Goal: Task Accomplishment & Management: Manage account settings

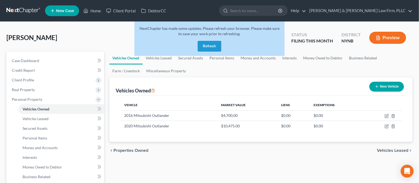
click at [206, 48] on button "Refresh" at bounding box center [210, 46] width 24 height 11
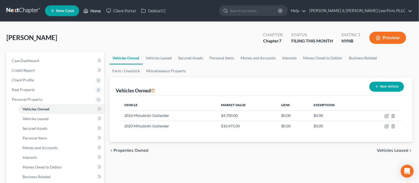
click at [97, 12] on link "Home" at bounding box center [92, 11] width 23 height 10
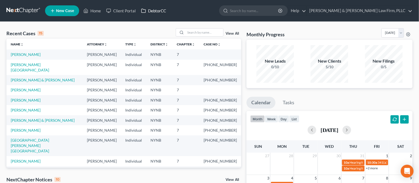
click at [153, 11] on link "DebtorCC" at bounding box center [153, 11] width 30 height 10
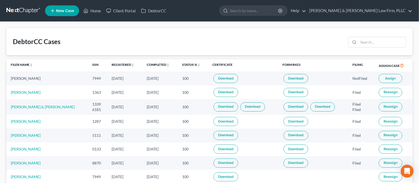
click at [388, 77] on span "Assign" at bounding box center [390, 78] width 10 height 4
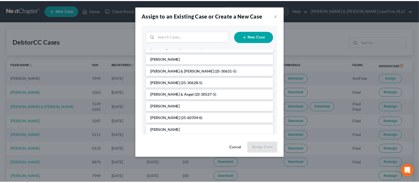
scroll to position [156, 0]
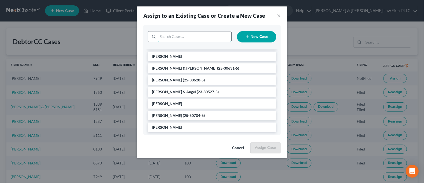
click at [177, 35] on input "search" at bounding box center [194, 36] width 73 height 10
type input "nas"
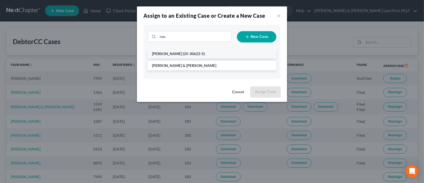
click at [183, 54] on span "(25-30622-5)" at bounding box center [194, 53] width 22 height 5
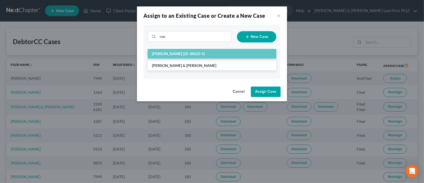
click at [265, 91] on button "Assign Case" at bounding box center [266, 91] width 30 height 11
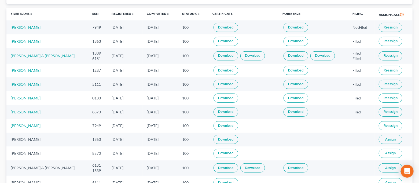
scroll to position [0, 0]
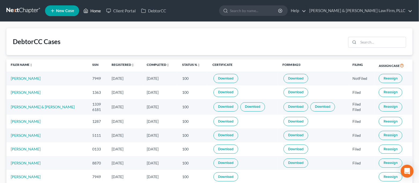
click at [89, 12] on link "Home" at bounding box center [92, 11] width 23 height 10
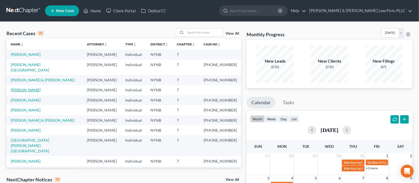
click at [28, 87] on link "[PERSON_NAME]" at bounding box center [26, 89] width 30 height 5
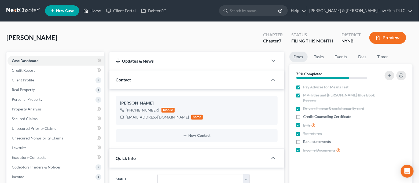
click at [93, 10] on link "Home" at bounding box center [92, 11] width 23 height 10
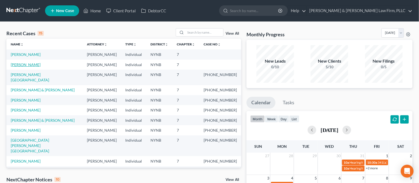
click at [32, 64] on link "[PERSON_NAME]" at bounding box center [26, 64] width 30 height 5
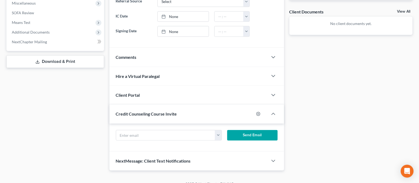
scroll to position [200, 0]
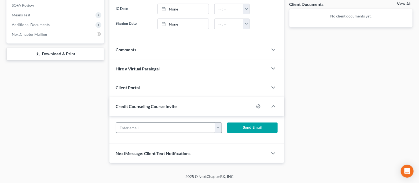
click at [220, 128] on button "button" at bounding box center [218, 127] width 6 height 10
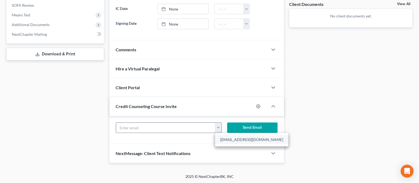
click at [227, 140] on link "[EMAIL_ADDRESS][DOMAIN_NAME]" at bounding box center [251, 139] width 73 height 9
type input "[EMAIL_ADDRESS][DOMAIN_NAME]"
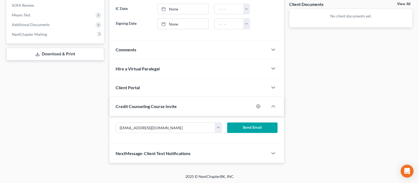
click at [243, 126] on button "Send Email" at bounding box center [252, 127] width 50 height 11
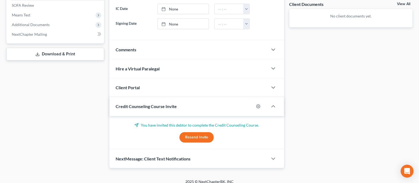
scroll to position [0, 0]
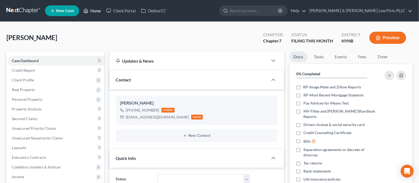
click at [100, 14] on link "Home" at bounding box center [92, 11] width 23 height 10
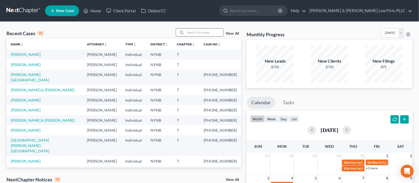
click at [198, 35] on input "search" at bounding box center [204, 32] width 38 height 8
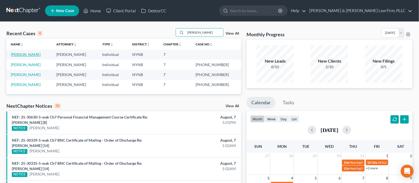
type input "[PERSON_NAME]"
click at [38, 55] on link "[PERSON_NAME]" at bounding box center [26, 54] width 30 height 5
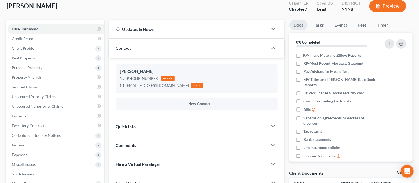
scroll to position [71, 0]
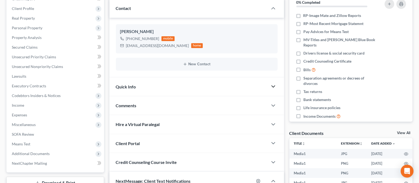
click at [272, 85] on icon "button" at bounding box center [273, 86] width 6 height 6
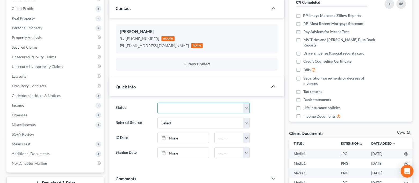
click at [237, 110] on select "CLOSED Discharged and Closed Filed and POST-341-Waitinng for Confirmation Filed…" at bounding box center [203, 107] width 92 height 11
select select "4"
click at [157, 102] on select "CLOSED Discharged and Closed Filed and POST-341-Waitinng for Confirmation Filed…" at bounding box center [203, 107] width 92 height 11
click at [273, 87] on icon "button" at bounding box center [273, 86] width 6 height 6
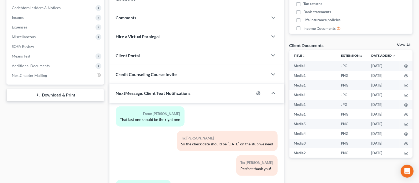
scroll to position [179, 0]
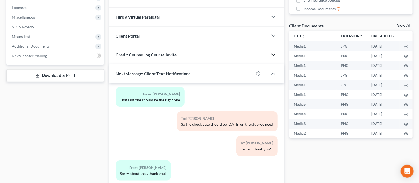
click at [273, 55] on polyline "button" at bounding box center [273, 55] width 3 height 2
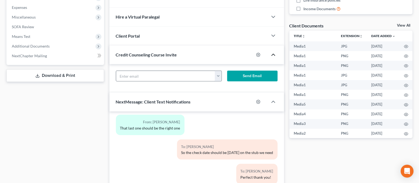
click at [216, 75] on button "button" at bounding box center [218, 76] width 6 height 10
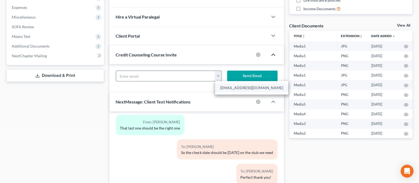
click at [229, 86] on link "[EMAIL_ADDRESS][DOMAIN_NAME]" at bounding box center [251, 87] width 73 height 9
type input "[EMAIL_ADDRESS][DOMAIN_NAME]"
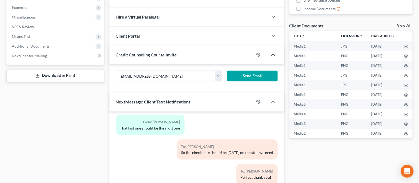
click at [247, 75] on button "Send Email" at bounding box center [252, 75] width 50 height 11
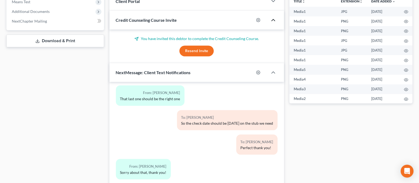
scroll to position [252, 0]
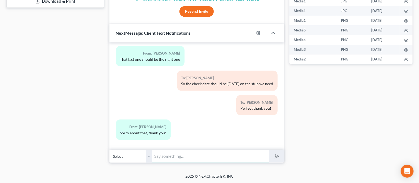
click at [222, 157] on input "text" at bounding box center [210, 155] width 117 height 13
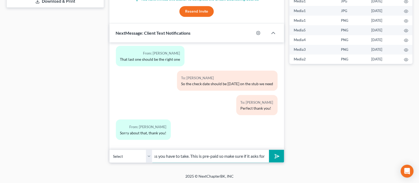
scroll to position [0, 152]
type input "Good morning. You should be getting an email with a link for the first required…"
click at [282, 155] on button "submit" at bounding box center [276, 156] width 15 height 13
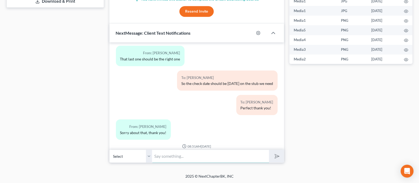
click at [227, 157] on input "text" at bounding box center [210, 155] width 117 height 13
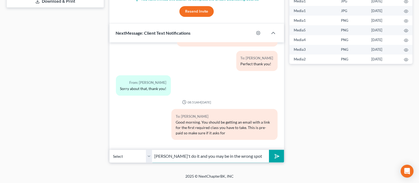
type input "[PERSON_NAME]'t do it and you may be in the wrong spot"
click at [274, 156] on icon "submit" at bounding box center [276, 156] width 8 height 8
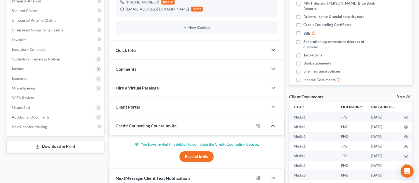
scroll to position [0, 0]
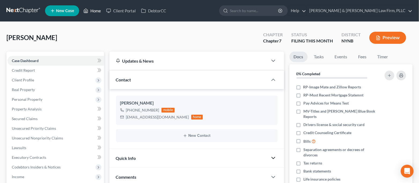
click at [101, 9] on link "Home" at bounding box center [92, 11] width 23 height 10
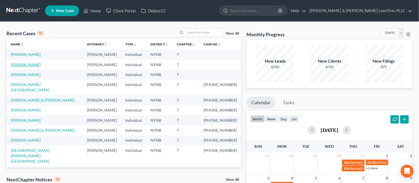
click at [25, 63] on link "[PERSON_NAME]" at bounding box center [26, 64] width 30 height 5
select select "4"
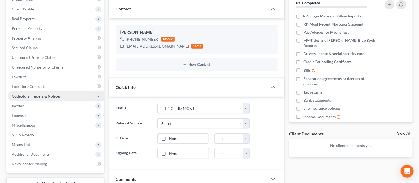
scroll to position [71, 0]
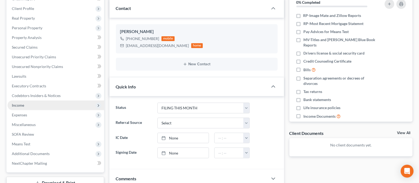
click at [28, 107] on span "Income" at bounding box center [56, 105] width 96 height 10
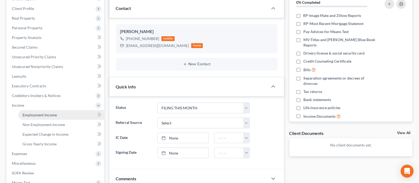
click at [33, 112] on span "Employment Income" at bounding box center [40, 114] width 34 height 5
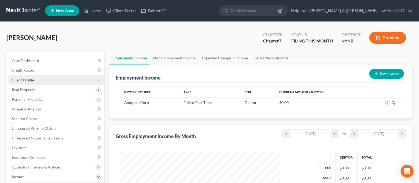
click at [42, 81] on span "Client Profile" at bounding box center [56, 80] width 96 height 10
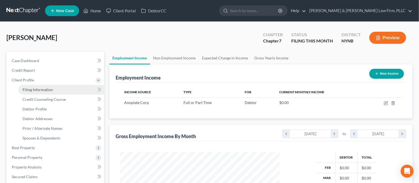
click at [42, 86] on link "Filing Information" at bounding box center [61, 90] width 86 height 10
select select "1"
select select "0"
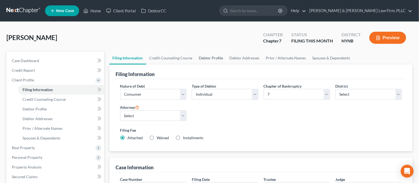
click at [203, 57] on link "Debtor Profile" at bounding box center [211, 57] width 31 height 13
select select "3"
select select "0"
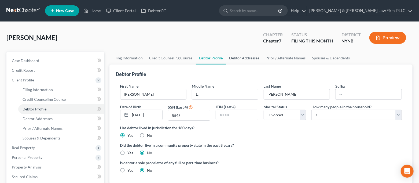
click at [245, 58] on link "Debtor Addresses" at bounding box center [244, 57] width 36 height 13
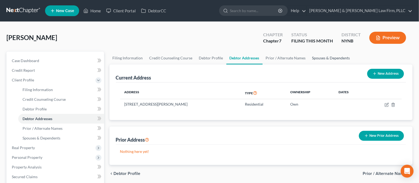
click at [318, 59] on link "Spouses & Dependents" at bounding box center [331, 57] width 44 height 13
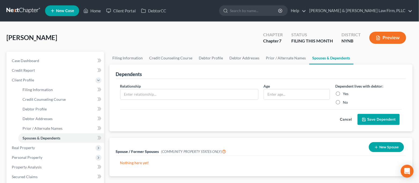
scroll to position [36, 0]
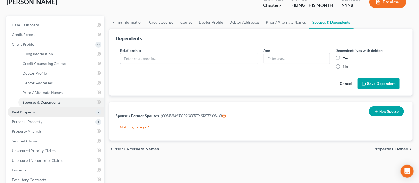
click at [57, 116] on span "Real Property" at bounding box center [56, 112] width 96 height 10
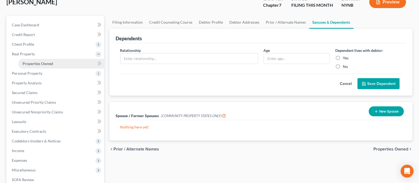
click at [53, 65] on link "Properties Owned" at bounding box center [61, 64] width 86 height 10
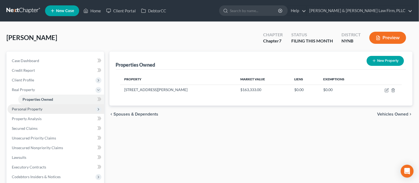
click at [50, 107] on span "Personal Property" at bounding box center [56, 109] width 96 height 10
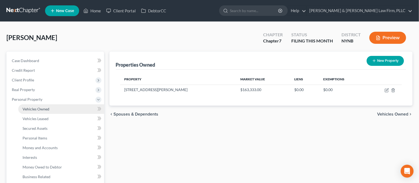
click at [48, 105] on link "Vehicles Owned" at bounding box center [61, 109] width 86 height 10
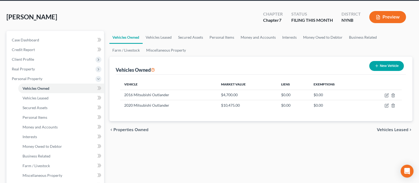
scroll to position [36, 0]
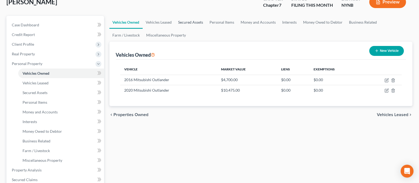
click at [198, 23] on link "Secured Assets" at bounding box center [190, 22] width 31 height 13
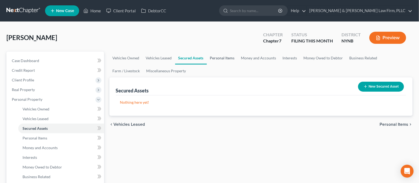
click at [222, 57] on link "Personal Items" at bounding box center [222, 57] width 31 height 13
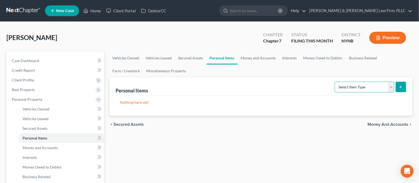
click at [370, 87] on select "Select Item Type Clothing Collectibles Of Value Electronics Firearms Household …" at bounding box center [365, 86] width 60 height 11
select select "clothing"
click at [335, 81] on select "Select Item Type Clothing Collectibles Of Value Electronics Firearms Household …" at bounding box center [365, 86] width 60 height 11
click at [399, 85] on icon "submit" at bounding box center [400, 87] width 4 height 4
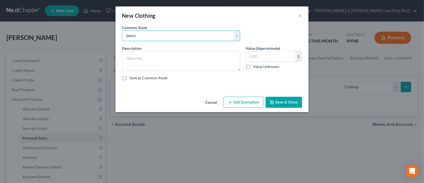
click at [172, 34] on select "Select Regular Everyday Clothing For Debtor & Spouse Regular Everyday Clothing …" at bounding box center [181, 35] width 118 height 11
select select "1"
click at [122, 30] on select "Select Regular Everyday Clothing For Debtor & Spouse Regular Everyday Clothing …" at bounding box center [181, 35] width 118 height 11
type textarea "Regular Everyday Clothing For Debtor"
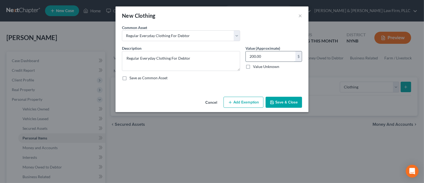
click at [272, 58] on input "200.00" at bounding box center [271, 56] width 50 height 10
type input "250.00"
click at [243, 100] on button "Add Exemption" at bounding box center [244, 101] width 40 height 11
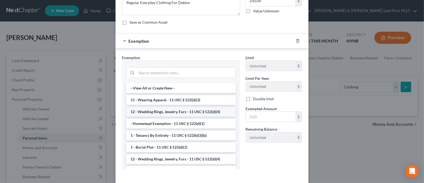
scroll to position [71, 0]
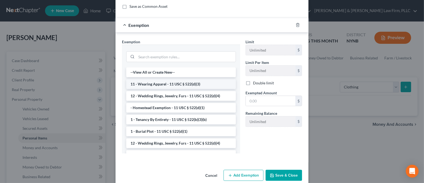
click at [182, 82] on li "11 - Wearing Apparel - 11 USC § 522(d)(3)" at bounding box center [181, 84] width 110 height 10
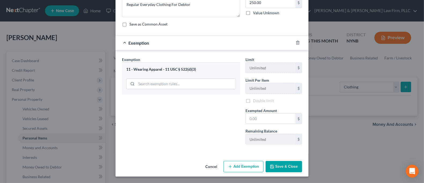
scroll to position [53, 0]
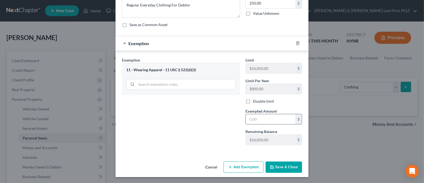
click at [260, 115] on input "text" at bounding box center [271, 119] width 50 height 10
type input "250.00"
click at [280, 169] on button "Save & Close" at bounding box center [284, 166] width 36 height 11
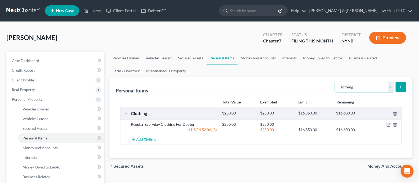
click at [377, 91] on select "Select Item Type Clothing Collectibles Of Value Electronics Firearms Household …" at bounding box center [365, 86] width 60 height 11
select select "collectibles_of_value"
click at [335, 81] on select "Select Item Type Clothing Collectibles Of Value Electronics Firearms Household …" at bounding box center [365, 86] width 60 height 11
click at [400, 87] on icon "submit" at bounding box center [400, 87] width 4 height 4
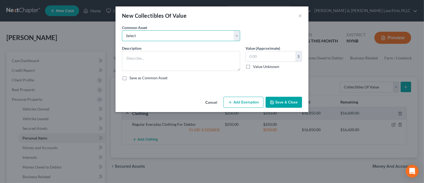
click at [220, 38] on select "Select Family Photographs and Keep Sake Items Family Photographs and Books" at bounding box center [181, 35] width 118 height 11
select select "1"
click at [122, 30] on select "Select Family Photographs and Keep Sake Items Family Photographs and Books" at bounding box center [181, 35] width 118 height 11
type textarea "Family Photographs and Books"
type input "200.00"
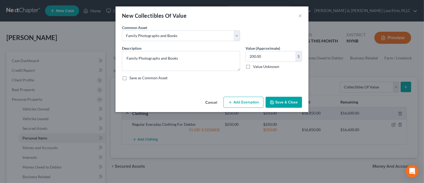
click at [241, 102] on button "Add Exemption" at bounding box center [244, 101] width 40 height 11
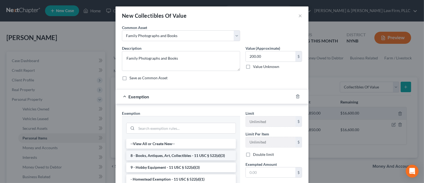
click at [205, 154] on li "8 - Books, Antiques, Art, Collectibles - 11 USC § 522(d)(3)" at bounding box center [181, 155] width 110 height 10
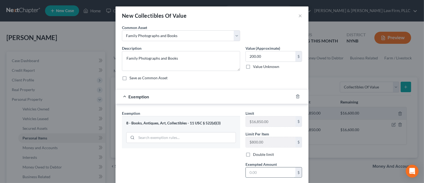
click at [283, 171] on input "text" at bounding box center [271, 172] width 50 height 10
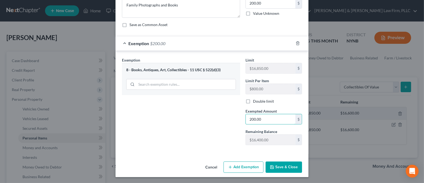
type input "200.00"
click at [287, 169] on button "Save & Close" at bounding box center [284, 166] width 36 height 11
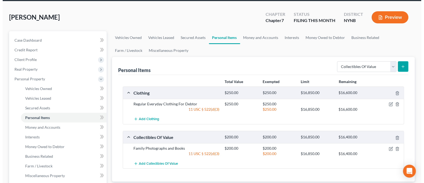
scroll to position [36, 0]
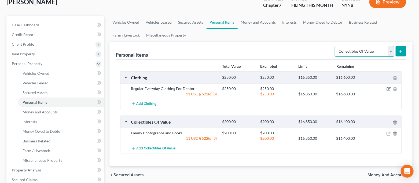
click at [379, 51] on select "Select Item Type Clothing Collectibles Of Value Electronics Firearms Household …" at bounding box center [365, 51] width 60 height 11
select select "electronics"
click at [335, 46] on select "Select Item Type Clothing Collectibles Of Value Electronics Firearms Household …" at bounding box center [365, 51] width 60 height 11
click at [398, 53] on button "submit" at bounding box center [400, 51] width 10 height 10
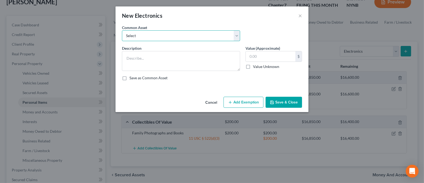
click at [224, 40] on select "Select Cell Phone Electronics to Include: TVs, Computer, Cell Phone(s), and Oth…" at bounding box center [181, 35] width 118 height 11
select select "1"
click at [122, 30] on select "Select Cell Phone Electronics to Include: TVs, Computer, Cell Phone(s), and Oth…" at bounding box center [181, 35] width 118 height 11
type textarea "Electronics to Include: TVs, Computer, Cell Phone(s), and Other Misc. Electroni…"
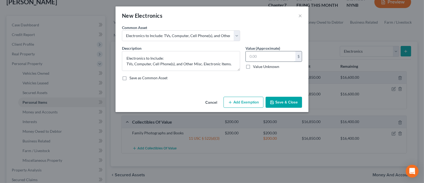
click at [270, 59] on input "text" at bounding box center [271, 56] width 50 height 10
type input "500.00"
click at [246, 100] on button "Add Exemption" at bounding box center [244, 101] width 40 height 11
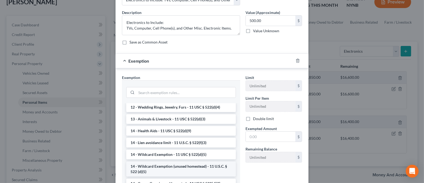
scroll to position [71, 0]
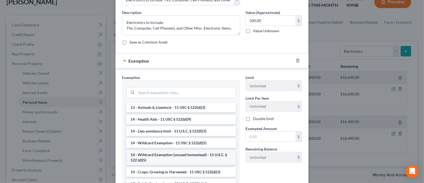
click at [198, 159] on li "14 - Wildcard Exemption (unused homestead) - 11 U.S.C. § 522 (d)(5)" at bounding box center [181, 157] width 110 height 15
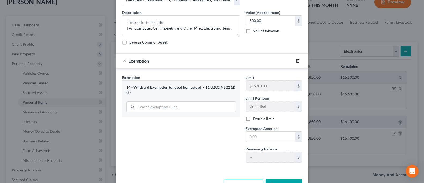
click at [296, 62] on icon "button" at bounding box center [298, 60] width 4 height 4
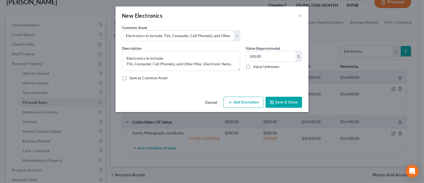
scroll to position [0, 0]
click at [232, 104] on button "Add Exemption" at bounding box center [244, 101] width 40 height 11
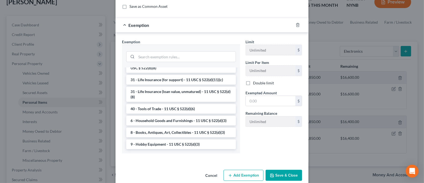
scroll to position [441, 0]
click at [204, 121] on li "6 - Household Goods and Furnishings - 11 USC § 522(d)(3)" at bounding box center [181, 121] width 110 height 10
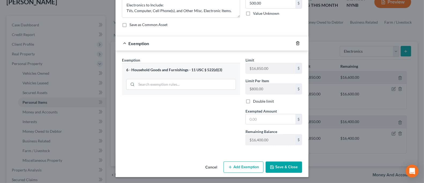
click at [296, 44] on icon "button" at bounding box center [298, 43] width 4 height 4
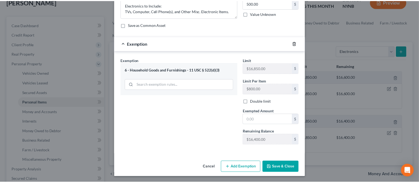
scroll to position [0, 0]
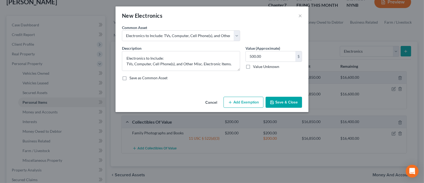
click at [285, 104] on button "Save & Close" at bounding box center [284, 101] width 36 height 11
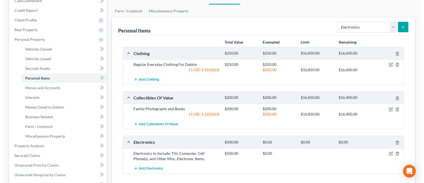
scroll to position [71, 0]
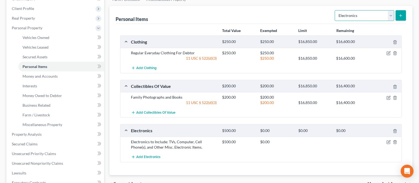
click at [377, 16] on select "Select Item Type Clothing Collectibles Of Value Electronics Firearms Household …" at bounding box center [365, 15] width 60 height 11
select select "household_goods"
click at [335, 10] on select "Select Item Type Clothing Collectibles Of Value Electronics Firearms Household …" at bounding box center [365, 15] width 60 height 11
click at [401, 17] on button "submit" at bounding box center [400, 15] width 10 height 10
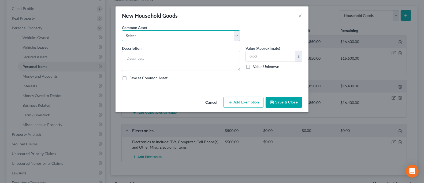
click at [205, 35] on select "Select Household Goods and Furnishings to Include Bedroom Set and Other Misc. I…" at bounding box center [181, 35] width 118 height 11
select select "1"
click at [122, 30] on select "Select Household Goods and Furnishings to Include Bedroom Set and Other Misc. I…" at bounding box center [181, 35] width 118 height 11
type textarea "Household Goods and Furnishings to Include Appliances, Furniture, Bedroom Set a…"
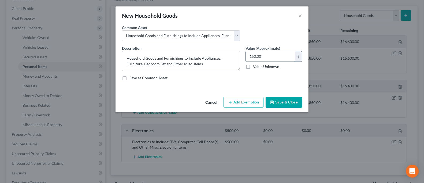
click at [278, 60] on input "150.00" at bounding box center [271, 56] width 50 height 10
type input "3,000.00"
click at [251, 100] on button "Add Exemption" at bounding box center [244, 101] width 40 height 11
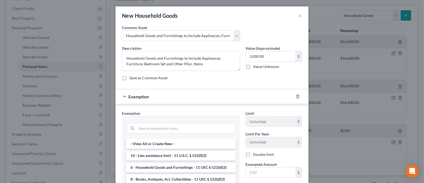
scroll to position [36, 0]
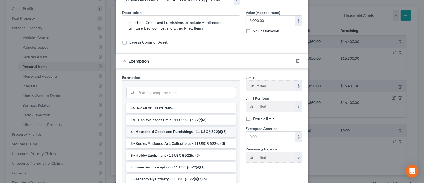
click at [199, 129] on li "6 - Household Goods and Furnishings - 11 USC § 522(d)(3)" at bounding box center [181, 132] width 110 height 10
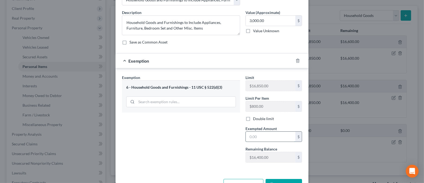
click at [256, 135] on input "text" at bounding box center [271, 136] width 50 height 10
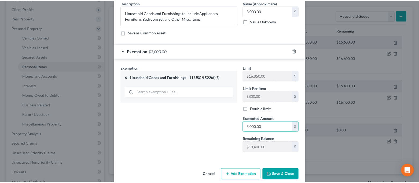
scroll to position [53, 0]
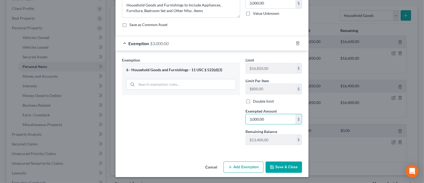
type input "3,000.00"
click at [296, 167] on button "Save & Close" at bounding box center [284, 166] width 36 height 11
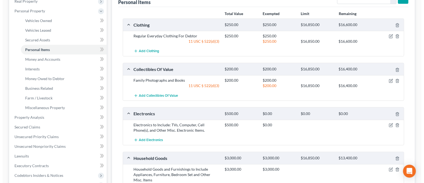
scroll to position [71, 0]
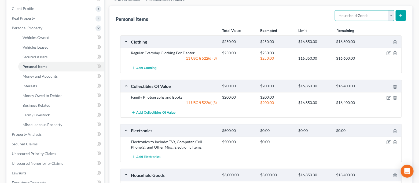
click at [366, 16] on select "Select Item Type Clothing Collectibles Of Value Electronics Firearms Household …" at bounding box center [365, 15] width 60 height 11
select select "jewelry"
click at [335, 10] on select "Select Item Type Clothing Collectibles Of Value Electronics Firearms Household …" at bounding box center [365, 15] width 60 height 11
click at [400, 14] on icon "submit" at bounding box center [400, 15] width 4 height 4
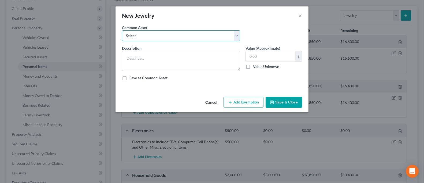
click at [215, 33] on select "Select Jewelry to Include Wedding Bands and Costume Jewelry Jewelry to Include …" at bounding box center [181, 35] width 118 height 11
select select "1"
click at [122, 30] on select "Select Jewelry to Include Wedding Bands and Costume Jewelry Jewelry to Include …" at bounding box center [181, 35] width 118 height 11
type textarea "Jewelry to Include Costume Jewelry"
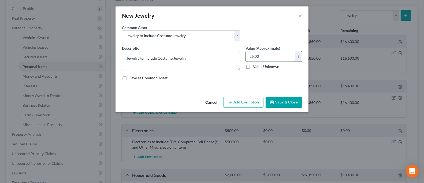
click at [270, 59] on input "25.00" at bounding box center [271, 56] width 50 height 10
type input "300.00"
click at [242, 99] on button "Add Exemption" at bounding box center [244, 101] width 40 height 11
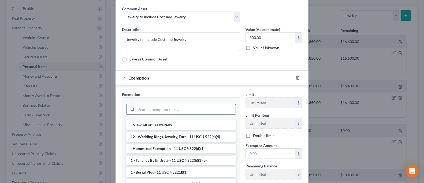
scroll to position [36, 0]
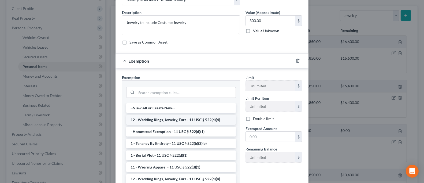
click at [198, 119] on li "12 - Wedding Rings, Jewelry, Furs - 11 USC § 522(d)(4)" at bounding box center [181, 120] width 110 height 10
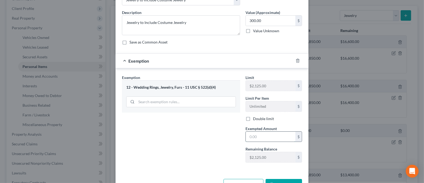
click at [266, 139] on input "text" at bounding box center [271, 136] width 50 height 10
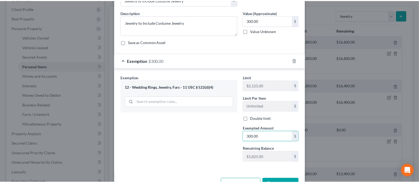
scroll to position [53, 0]
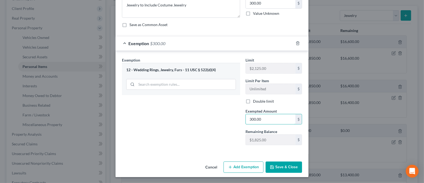
type input "300.00"
click at [188, 135] on div "Exemption Set must be selected for CA. Exemption * 12 - Wedding Rings, Jewelry,…" at bounding box center [181, 103] width 124 height 92
click at [277, 166] on button "Save & Close" at bounding box center [284, 166] width 36 height 11
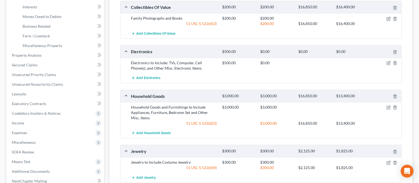
scroll to position [57, 0]
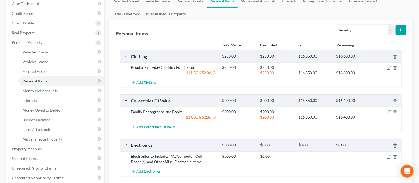
click at [357, 33] on select "Select Item Type Clothing Collectibles Of Value Electronics Firearms Household …" at bounding box center [365, 30] width 60 height 11
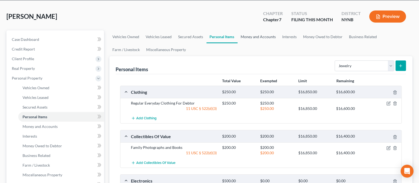
click at [261, 38] on link "Money and Accounts" at bounding box center [258, 36] width 42 height 13
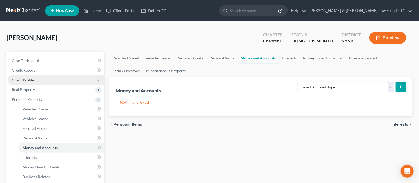
click at [37, 82] on span "Client Profile" at bounding box center [56, 80] width 96 height 10
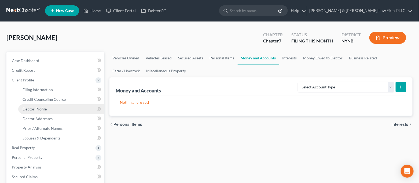
click at [46, 107] on link "Debtor Profile" at bounding box center [61, 109] width 86 height 10
select select "3"
select select "0"
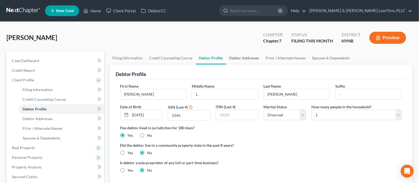
click at [244, 55] on link "Debtor Addresses" at bounding box center [244, 57] width 36 height 13
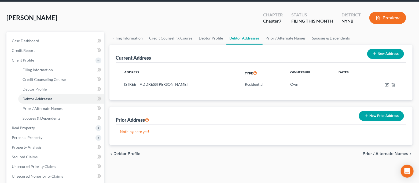
scroll to position [36, 0]
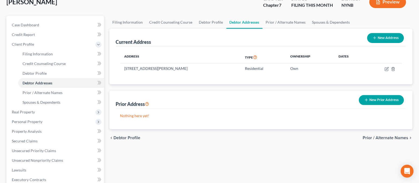
click at [370, 99] on button "New Prior Address" at bounding box center [381, 100] width 45 height 10
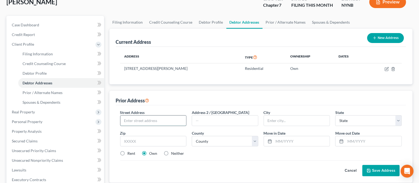
click at [166, 121] on input "text" at bounding box center [153, 120] width 66 height 10
type input "[STREET_ADDRESS]"
click at [167, 136] on input "text" at bounding box center [153, 141] width 66 height 11
type input "13211"
type input "[GEOGRAPHIC_DATA]"
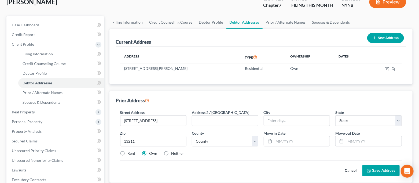
select select "35"
click at [176, 174] on div "Cancel Save Address" at bounding box center [261, 168] width 282 height 16
click at [282, 142] on input "text" at bounding box center [302, 141] width 56 height 10
type input "02/2003"
click at [353, 144] on input "text" at bounding box center [373, 141] width 56 height 10
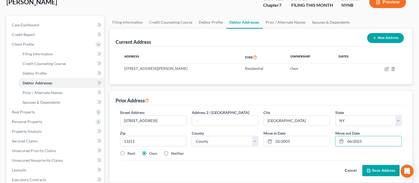
type input "06/2023"
click at [311, 157] on div "Street Address * [STREET_ADDRESS] * [GEOGRAPHIC_DATA] * State [US_STATE] AK AR …" at bounding box center [260, 134] width 287 height 51
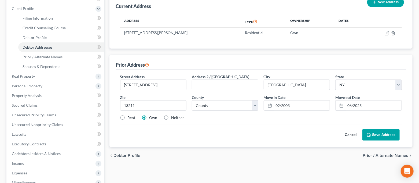
click at [382, 135] on button "Save Address" at bounding box center [380, 134] width 37 height 11
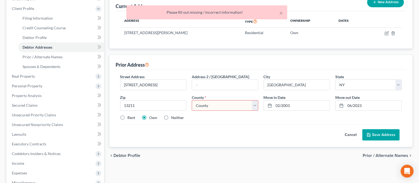
click at [203, 104] on select "County [GEOGRAPHIC_DATA] [GEOGRAPHIC_DATA] [GEOGRAPHIC_DATA] [GEOGRAPHIC_DATA] …" at bounding box center [225, 105] width 66 height 11
select select "33"
click at [192, 100] on select "County [GEOGRAPHIC_DATA] [GEOGRAPHIC_DATA] [GEOGRAPHIC_DATA] [GEOGRAPHIC_DATA] …" at bounding box center [225, 105] width 66 height 11
click at [374, 131] on button "Save Address" at bounding box center [380, 134] width 37 height 11
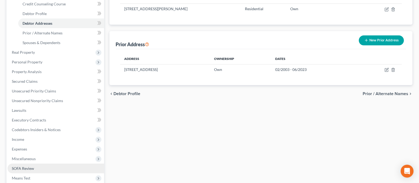
scroll to position [107, 0]
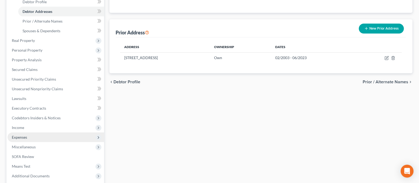
click at [34, 138] on span "Expenses" at bounding box center [56, 137] width 96 height 10
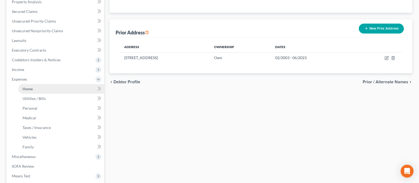
click at [37, 88] on link "Home" at bounding box center [61, 89] width 86 height 10
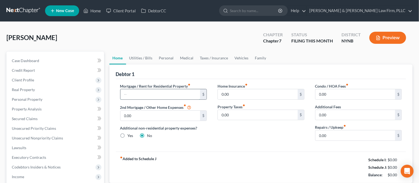
click at [144, 92] on input "text" at bounding box center [160, 94] width 80 height 10
type input "1,605.08"
click at [247, 161] on div "fiber_manual_record Added to Schedule J Schedule I: $0.00 Schedule J: $1,605.08…" at bounding box center [261, 166] width 290 height 31
click at [138, 60] on link "Utilities / Bills" at bounding box center [141, 57] width 30 height 13
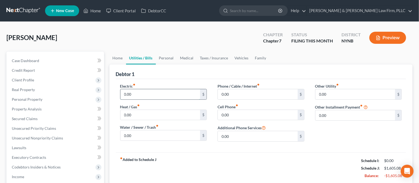
click at [140, 96] on input "0.00" at bounding box center [160, 94] width 80 height 10
type input "150.00"
click at [143, 113] on input "0.00" at bounding box center [160, 115] width 80 height 10
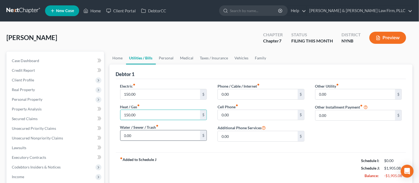
type input "150.00"
click at [137, 138] on input "0.00" at bounding box center [160, 135] width 80 height 10
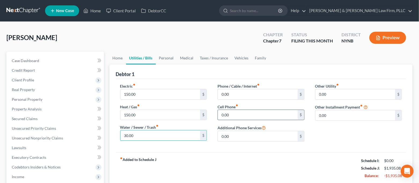
type input "30.00"
click at [236, 112] on input "0.00" at bounding box center [258, 115] width 80 height 10
type input "191.95"
click at [242, 96] on input "0.00" at bounding box center [258, 94] width 80 height 10
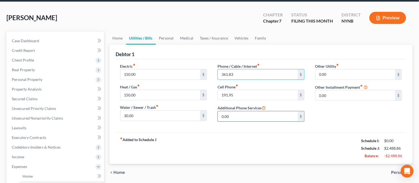
scroll to position [36, 0]
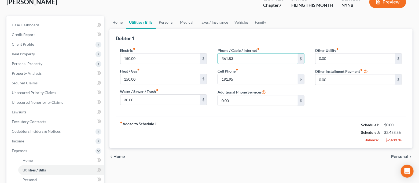
type input "361.83"
click at [242, 112] on div "Electric fiber_manual_record 150.00 $ Heat / Gas fiber_manual_record 150.00 $ W…" at bounding box center [261, 79] width 290 height 73
click at [161, 20] on link "Personal" at bounding box center [166, 22] width 21 height 13
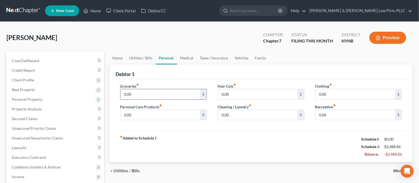
click at [153, 93] on input "0.00" at bounding box center [160, 94] width 80 height 10
drag, startPoint x: 142, startPoint y: 92, endPoint x: 121, endPoint y: 95, distance: 20.8
click at [121, 95] on input "750.00" at bounding box center [160, 94] width 80 height 10
type input "650.00"
click at [167, 136] on div "fiber_manual_record Added to Schedule J Schedule I: $0.00 Schedule J: $3,138.86…" at bounding box center [261, 146] width 290 height 31
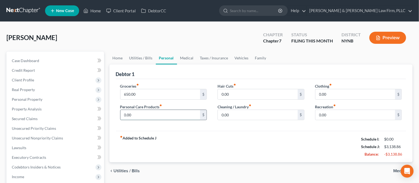
click at [153, 117] on input "0.00" at bounding box center [160, 115] width 80 height 10
type input "75.00"
click at [332, 92] on input "0.00" at bounding box center [355, 94] width 80 height 10
drag, startPoint x: 331, startPoint y: 92, endPoint x: 317, endPoint y: 95, distance: 14.7
click at [317, 95] on input "30.00" at bounding box center [355, 94] width 80 height 10
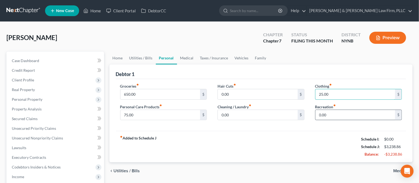
type input "25.00"
click at [333, 118] on input "0.00" at bounding box center [355, 115] width 80 height 10
type input "100.00"
click at [288, 130] on div "Groceries fiber_manual_record 650.00 $ Personal Care Products fiber_manual_reco…" at bounding box center [261, 105] width 290 height 52
click at [185, 61] on link "Medical" at bounding box center [187, 57] width 20 height 13
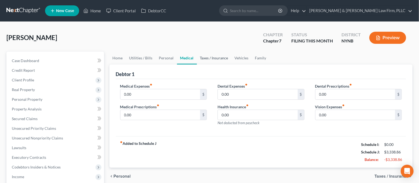
click at [205, 56] on link "Taxes / Insurance" at bounding box center [214, 57] width 35 height 13
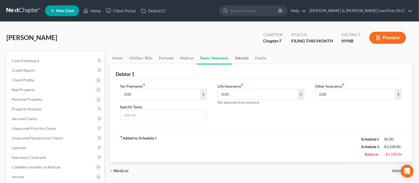
click at [239, 60] on link "Vehicles" at bounding box center [242, 57] width 20 height 13
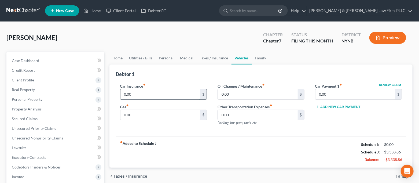
click at [172, 94] on input "0.00" at bounding box center [160, 94] width 80 height 10
click at [203, 54] on link "Taxes / Insurance" at bounding box center [214, 57] width 35 height 13
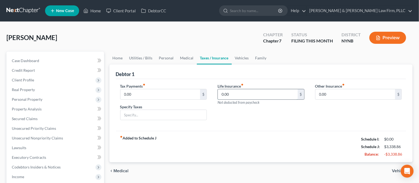
click at [240, 94] on input "0.00" at bounding box center [258, 94] width 80 height 10
type input "47.00"
click at [250, 75] on div "Debtor 1" at bounding box center [261, 71] width 290 height 14
click at [242, 61] on link "Vehicles" at bounding box center [242, 57] width 20 height 13
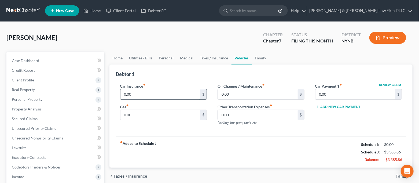
click at [169, 92] on input "0.00" at bounding box center [160, 94] width 80 height 10
type input "375.00"
click at [157, 115] on input "0.00" at bounding box center [160, 115] width 80 height 10
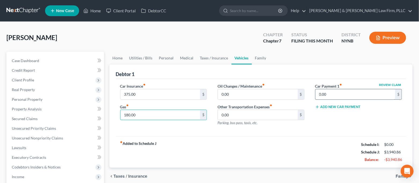
type input "180.00"
click at [334, 93] on input "0.00" at bounding box center [355, 94] width 80 height 10
type input "395.62"
click at [268, 139] on div "fiber_manual_record Added to Schedule J Schedule I: $0.00 Schedule J: $4,336.48…" at bounding box center [261, 151] width 290 height 31
click at [258, 60] on link "Family" at bounding box center [261, 57] width 18 height 13
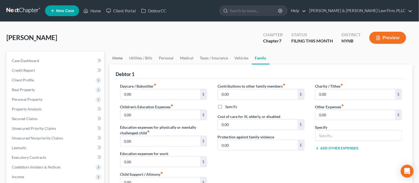
click at [120, 59] on link "Home" at bounding box center [117, 57] width 17 height 13
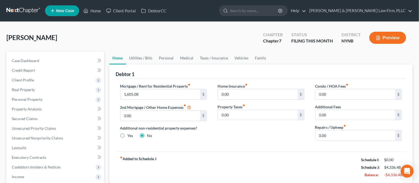
scroll to position [107, 0]
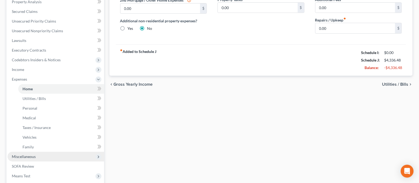
click at [38, 155] on span "Miscellaneous" at bounding box center [56, 156] width 96 height 10
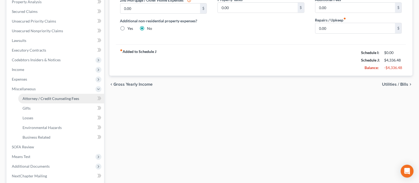
click at [41, 99] on span "Attorney / Credit Counseling Fees" at bounding box center [51, 98] width 57 height 5
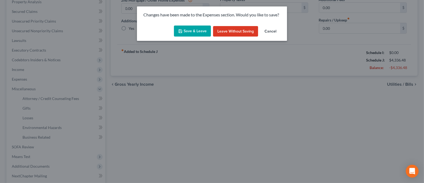
click at [193, 33] on button "Save & Leave" at bounding box center [192, 30] width 37 height 11
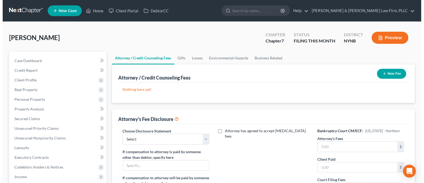
scroll to position [36, 0]
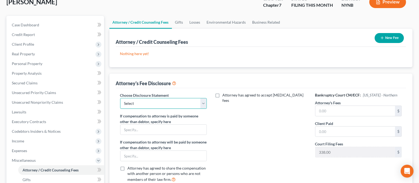
click at [188, 106] on select "Select [PERSON_NAME] & [PERSON_NAME] Law firm, PLLC" at bounding box center [163, 103] width 87 height 11
select select "0"
click at [120, 98] on select "Select [PERSON_NAME] & [PERSON_NAME] Law firm, PLLC" at bounding box center [163, 103] width 87 height 11
click at [325, 107] on input "text" at bounding box center [355, 111] width 80 height 10
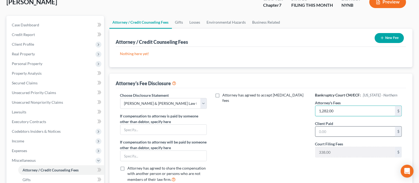
type input "1,282.00"
click at [333, 133] on input "text" at bounding box center [355, 131] width 80 height 10
type input "1,282.00"
click at [259, 136] on div "Attorney has agreed to accept [MEDICAL_DATA] fees" at bounding box center [261, 139] width 98 height 94
click at [386, 37] on button "New Fee" at bounding box center [388, 38] width 29 height 10
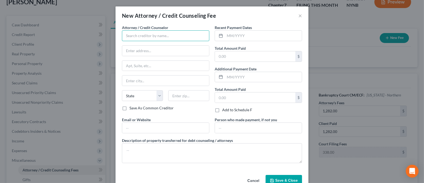
click at [166, 32] on input "text" at bounding box center [165, 35] width 87 height 11
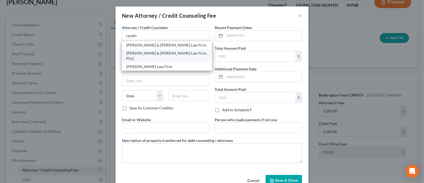
click at [164, 52] on div "[PERSON_NAME] & [PERSON_NAME] Law Firm, PLLC" at bounding box center [166, 55] width 81 height 11
type input "[PERSON_NAME] & [PERSON_NAME] Law Firm, PLLC"
type input "[STREET_ADDRESS]"
type input "Suite 100"
type input "Cicero"
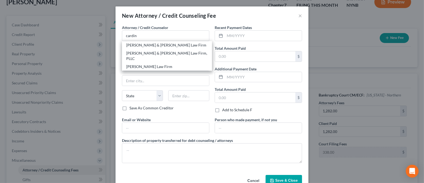
select select "35"
type input "13039"
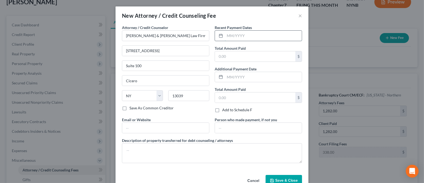
click at [226, 36] on input "text" at bounding box center [263, 36] width 77 height 10
type input "08/2025"
click at [254, 55] on input "text" at bounding box center [255, 56] width 80 height 10
type input "80.00"
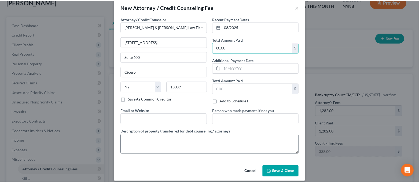
scroll to position [13, 0]
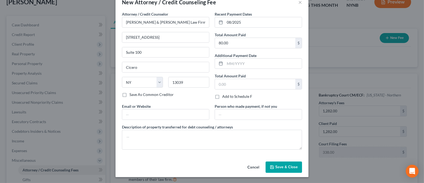
click at [287, 165] on span "Save & Close" at bounding box center [286, 166] width 23 height 5
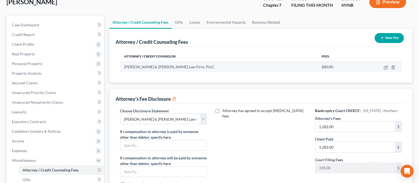
scroll to position [0, 0]
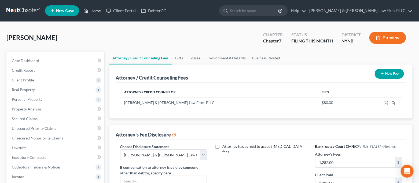
click at [94, 9] on link "Home" at bounding box center [92, 11] width 23 height 10
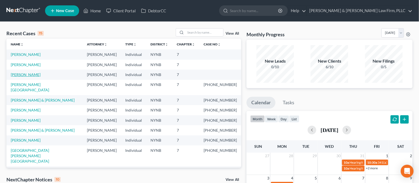
click at [27, 74] on link "[PERSON_NAME]" at bounding box center [26, 74] width 30 height 5
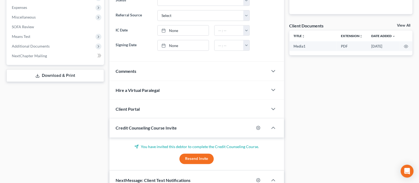
scroll to position [1040, 0]
click at [40, 16] on span "Miscellaneous" at bounding box center [56, 17] width 96 height 10
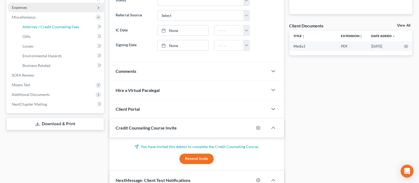
click at [43, 28] on span "Attorney / Credit Counseling Fees" at bounding box center [51, 26] width 57 height 5
select select "0"
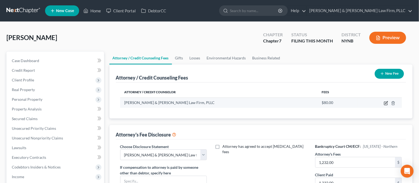
click at [384, 105] on icon "button" at bounding box center [386, 103] width 4 height 4
select select "35"
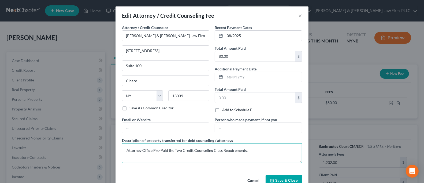
drag, startPoint x: 250, startPoint y: 148, endPoint x: 115, endPoint y: 149, distance: 135.1
click at [111, 150] on div "Edit Attorney / Credit Counseling Fee × Attorney / Credit Counselor * [PERSON_N…" at bounding box center [212, 91] width 424 height 183
click at [281, 178] on span "Save & Close" at bounding box center [286, 180] width 23 height 5
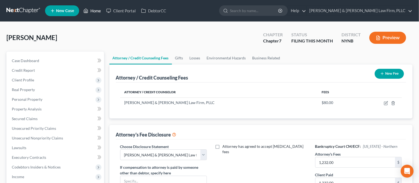
click at [93, 11] on link "Home" at bounding box center [92, 11] width 23 height 10
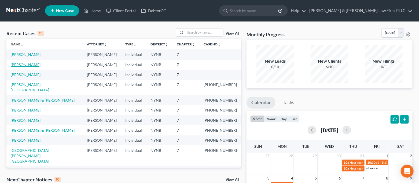
click at [32, 64] on link "[PERSON_NAME]" at bounding box center [26, 64] width 30 height 5
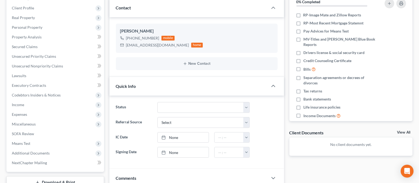
scroll to position [36, 0]
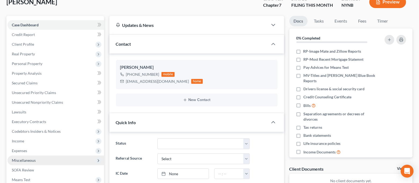
click at [32, 159] on span "Miscellaneous" at bounding box center [24, 160] width 24 height 5
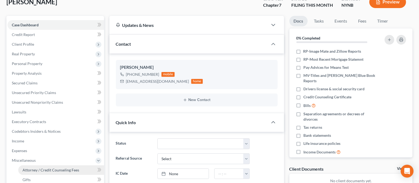
click at [41, 170] on span "Attorney / Credit Counseling Fees" at bounding box center [51, 169] width 57 height 5
select select "0"
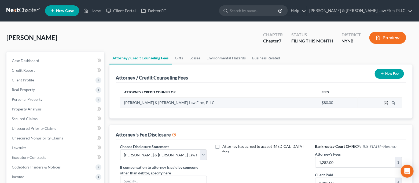
click at [385, 103] on icon "button" at bounding box center [386, 102] width 2 height 2
select select "35"
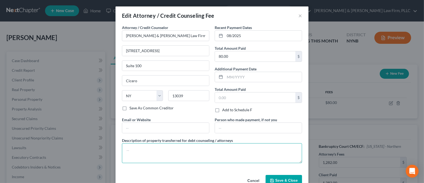
click at [222, 152] on textarea at bounding box center [212, 153] width 180 height 20
paste textarea "Attorney Office Pre-Paid the Two Credit Counseling Class Requirements."
type textarea "Attorney Office Pre-Paid the Two Credit Counseling Class Requirements."
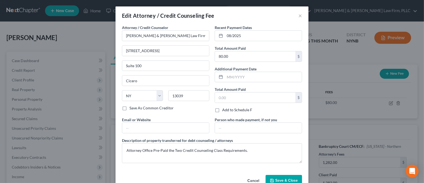
click at [291, 178] on span "Save & Close" at bounding box center [286, 180] width 23 height 5
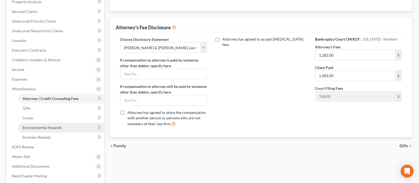
scroll to position [107, 0]
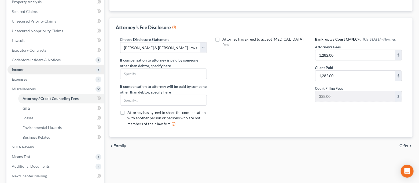
click at [38, 69] on span "Income" at bounding box center [56, 70] width 96 height 10
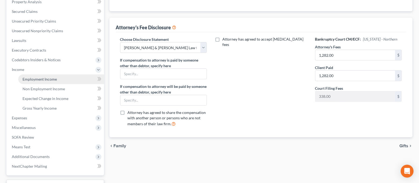
click at [38, 77] on span "Employment Income" at bounding box center [40, 79] width 34 height 5
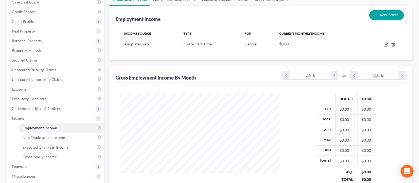
scroll to position [36, 0]
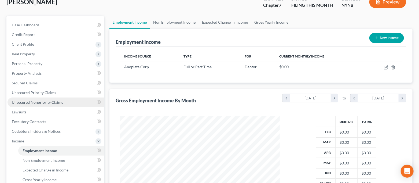
click at [63, 99] on link "Unsecured Nonpriority Claims" at bounding box center [56, 102] width 96 height 10
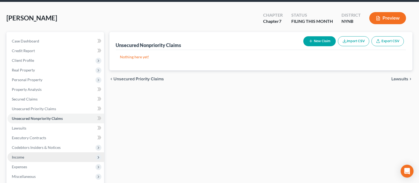
scroll to position [36, 0]
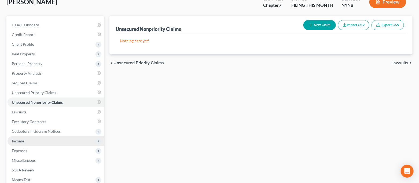
click at [40, 142] on span "Income" at bounding box center [56, 141] width 96 height 10
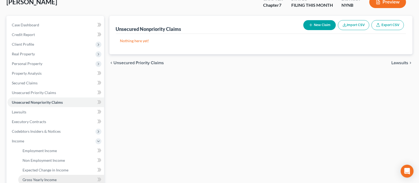
click at [48, 176] on link "Gross Yearly Income" at bounding box center [61, 179] width 86 height 10
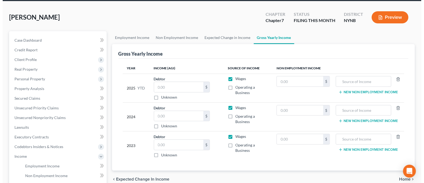
scroll to position [36, 0]
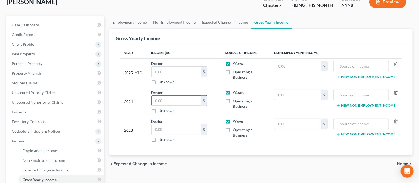
click at [170, 97] on input "text" at bounding box center [175, 100] width 49 height 10
type input "56,153.00"
click at [169, 129] on input "text" at bounding box center [175, 129] width 49 height 10
type input "42,737.00"
click at [193, 152] on div "Year Income (AGI) Source of Income Non Employment Income 2025 YTD Debtor $ Unkn…" at bounding box center [261, 99] width 290 height 112
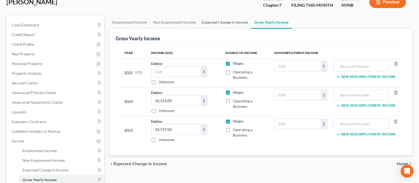
click at [210, 20] on link "Expected Change in Income" at bounding box center [225, 22] width 52 height 13
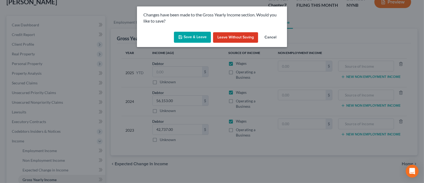
click at [199, 36] on button "Save & Leave" at bounding box center [192, 37] width 37 height 11
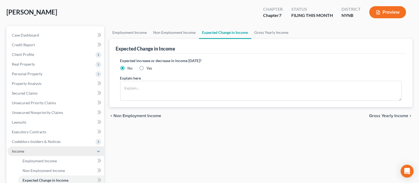
scroll to position [71, 0]
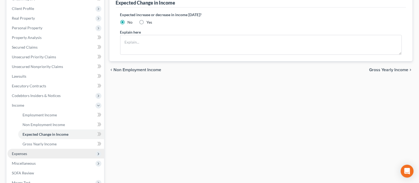
click at [49, 148] on span "Expenses" at bounding box center [56, 153] width 96 height 10
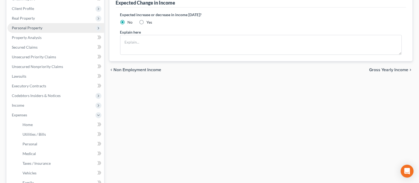
click at [43, 30] on span "Personal Property" at bounding box center [56, 28] width 96 height 10
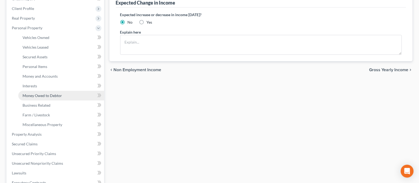
click at [59, 98] on link "Money Owed to Debtor" at bounding box center [61, 96] width 86 height 10
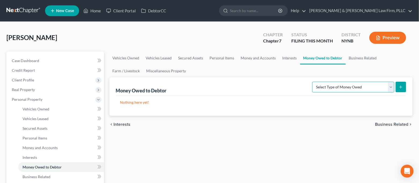
click at [331, 87] on select "Select Type of Money Owed Accounts Receivable Alimony Child Support Claims Agai…" at bounding box center [353, 86] width 82 height 11
select select "expected_tax_refund"
click at [313, 81] on select "Select Type of Money Owed Accounts Receivable Alimony Child Support Claims Agai…" at bounding box center [353, 86] width 82 height 11
click at [404, 88] on button "submit" at bounding box center [400, 86] width 10 height 10
select select "0"
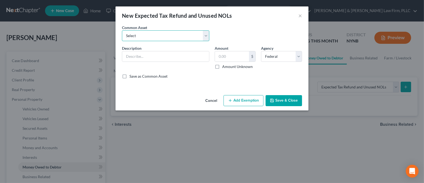
click at [191, 35] on select "Select 2025Tax Refund-State 2025 Tax Refund-Federal 2024 Tax Refund-Federal 202…" at bounding box center [165, 35] width 87 height 11
select select "1"
click at [122, 30] on select "Select 2025Tax Refund-State 2025 Tax Refund-Federal 2024 Tax Refund-Federal 202…" at bounding box center [165, 35] width 87 height 11
type input "2025 Tax Refund-Federal"
type input "0.00"
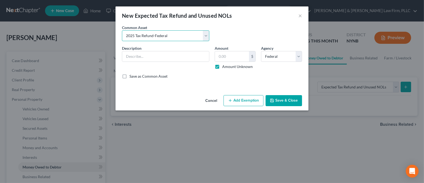
checkbox input "true"
click at [253, 98] on button "Add Exemption" at bounding box center [244, 100] width 40 height 11
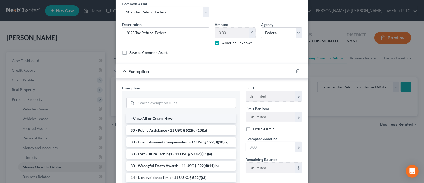
scroll to position [36, 0]
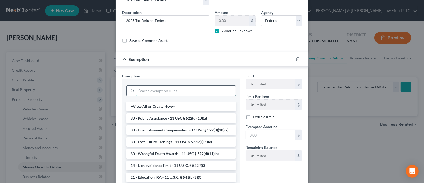
click at [183, 93] on input "search" at bounding box center [185, 91] width 99 height 10
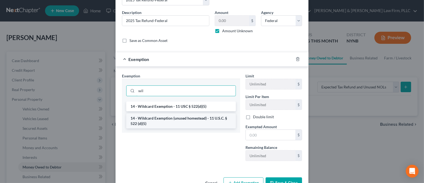
type input "wil"
click at [186, 119] on li "14 - Wildcard Exemption (unused homestead) - 11 U.S.C. § 522 (d)(5)" at bounding box center [181, 120] width 110 height 15
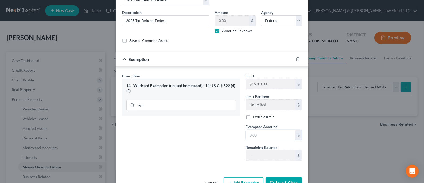
click at [259, 134] on input "text" at bounding box center [271, 134] width 50 height 10
type input "1.00"
click at [213, 138] on div "Exemption Set must be selected for CA. Exemption * 14 - Wildcard Exemption (unu…" at bounding box center [181, 119] width 124 height 92
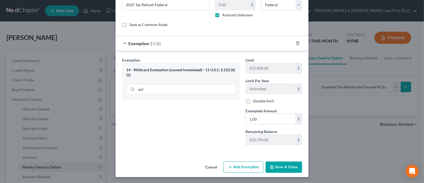
click at [277, 163] on button "Save & Close" at bounding box center [284, 166] width 36 height 11
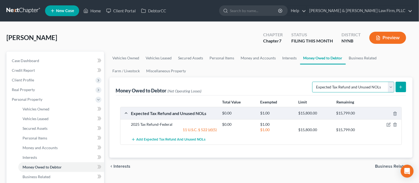
click at [367, 84] on select "Select Type of Money Owed Accounts Receivable Alimony Child Support Claims Agai…" at bounding box center [353, 86] width 82 height 11
click at [368, 84] on select "Select Type of Money Owed Accounts Receivable Alimony Child Support Claims Agai…" at bounding box center [353, 86] width 82 height 11
click at [403, 88] on button "submit" at bounding box center [400, 86] width 10 height 10
select select "0"
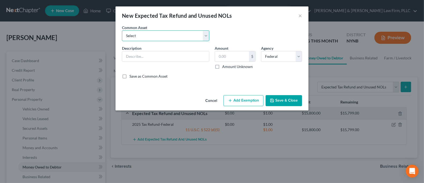
click at [203, 36] on select "Select 2025Tax Refund-State 2025 Tax Refund-Federal 2024 Tax Refund-Federal 202…" at bounding box center [165, 35] width 87 height 11
select select "4"
click at [122, 30] on select "Select 2025Tax Refund-State 2025 Tax Refund-Federal 2024 Tax Refund-Federal 202…" at bounding box center [165, 35] width 87 height 11
type input "2025 Tax Refund-State"
type input "0.00"
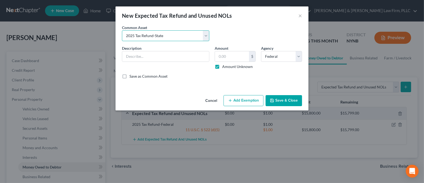
checkbox input "true"
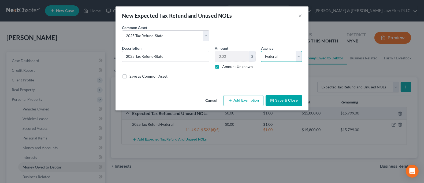
click at [272, 52] on select "Select Federal State Local" at bounding box center [281, 56] width 41 height 11
select select "1"
click at [261, 51] on select "Select Federal State Local" at bounding box center [281, 56] width 41 height 11
click at [261, 96] on button "Add Exemption" at bounding box center [244, 100] width 40 height 11
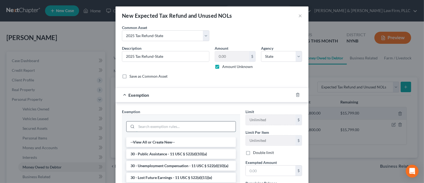
click at [199, 121] on input "search" at bounding box center [185, 126] width 99 height 10
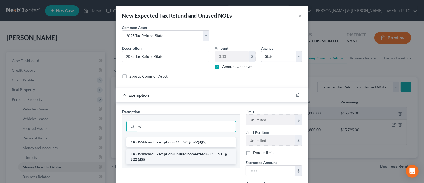
type input "wil"
click at [190, 159] on li "14 - Wildcard Exemption (unused homestead) - 11 U.S.C. § 522 (d)(5)" at bounding box center [181, 156] width 110 height 15
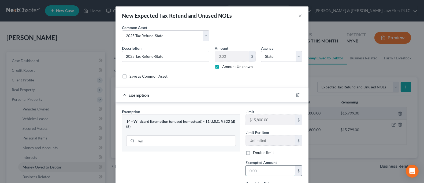
click at [254, 168] on input "text" at bounding box center [271, 170] width 50 height 10
type input "1.00"
click at [181, 176] on div "Exemption Set must be selected for CA. Exemption * 14 - Wildcard Exemption (unu…" at bounding box center [181, 155] width 124 height 92
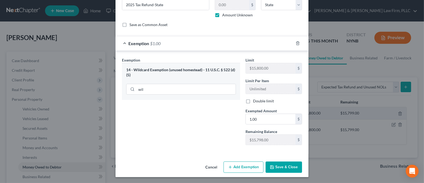
click at [288, 166] on button "Save & Close" at bounding box center [284, 166] width 36 height 11
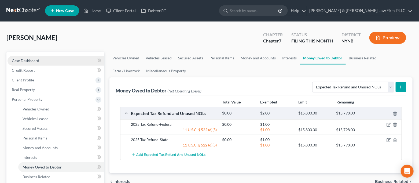
click at [60, 63] on link "Case Dashboard" at bounding box center [56, 61] width 96 height 10
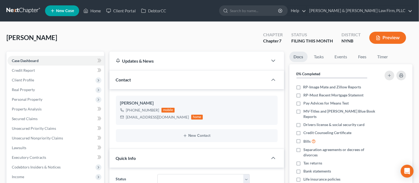
scroll to position [36, 0]
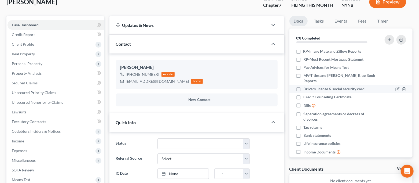
click at [303, 86] on label "Drivers license & social security card" at bounding box center [333, 88] width 61 height 5
click at [305, 86] on input "Drivers license & social security card" at bounding box center [306, 87] width 3 height 3
checkbox input "true"
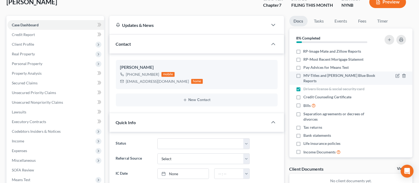
click at [303, 77] on label "MV-Titles and [PERSON_NAME] Blue Book Reports" at bounding box center [340, 78] width 74 height 11
click at [305, 76] on input "MV-Titles and [PERSON_NAME] Blue Book Reports" at bounding box center [306, 74] width 3 height 3
checkbox input "true"
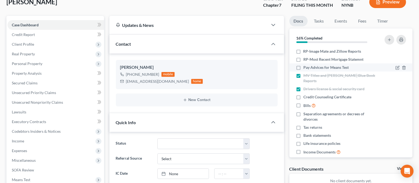
click at [303, 67] on label "Pay Advices for Means Test" at bounding box center [325, 67] width 45 height 5
click at [305, 67] on input "Pay Advices for Means Test" at bounding box center [306, 66] width 3 height 3
checkbox input "true"
click at [303, 60] on label "RP-Most Recent Mortgage Statemnt" at bounding box center [333, 59] width 60 height 5
click at [305, 60] on input "RP-Most Recent Mortgage Statemnt" at bounding box center [306, 58] width 3 height 3
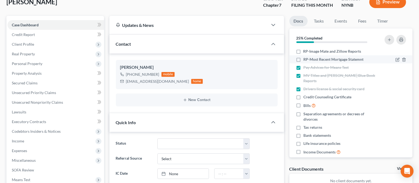
checkbox input "true"
click at [303, 51] on label "RP-Image Mate and Zillow Reports" at bounding box center [332, 51] width 58 height 5
click at [305, 51] on input "RP-Image Mate and Zillow Reports" at bounding box center [306, 50] width 3 height 3
checkbox input "true"
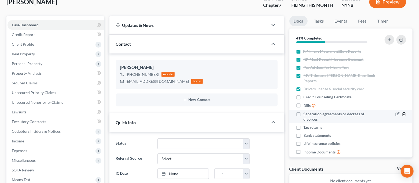
click at [402, 112] on icon "button" at bounding box center [404, 114] width 4 height 4
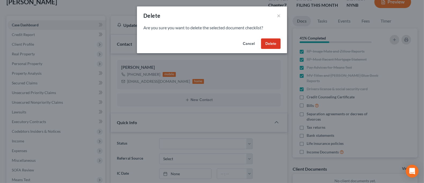
click at [275, 41] on button "Delete" at bounding box center [271, 43] width 20 height 11
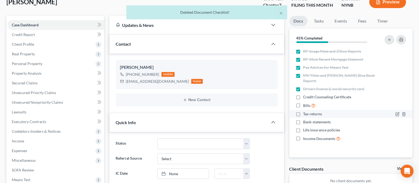
click at [303, 111] on label "Tax returns" at bounding box center [312, 113] width 19 height 5
click at [305, 111] on input "Tax returns" at bounding box center [306, 112] width 3 height 3
checkbox input "true"
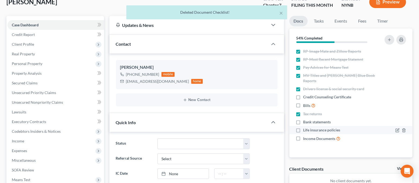
drag, startPoint x: 298, startPoint y: 134, endPoint x: 332, endPoint y: 125, distance: 35.3
click at [303, 135] on label "Income Documents" at bounding box center [321, 138] width 37 height 6
click at [305, 135] on input "Income Documents" at bounding box center [306, 136] width 3 height 3
checkbox input "true"
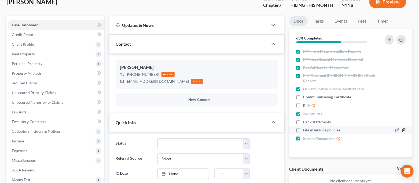
click at [405, 128] on icon "button" at bounding box center [404, 130] width 4 height 4
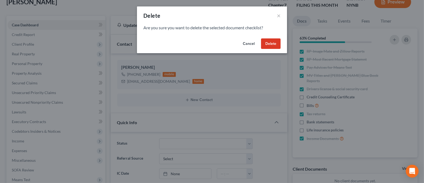
click at [272, 40] on button "Delete" at bounding box center [271, 43] width 20 height 11
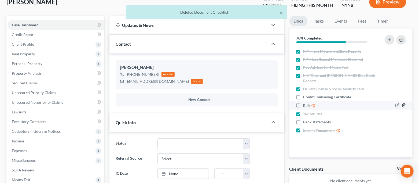
click at [403, 103] on icon "button" at bounding box center [404, 105] width 4 height 4
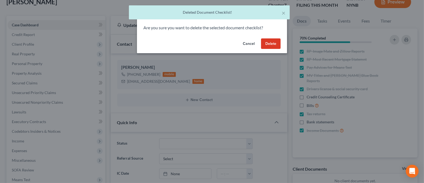
click at [267, 43] on button "Delete" at bounding box center [271, 43] width 20 height 11
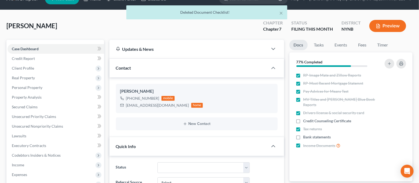
scroll to position [0, 0]
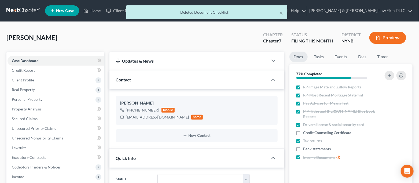
click at [94, 13] on div "× Deleted Document Checklist!" at bounding box center [206, 13] width 419 height 17
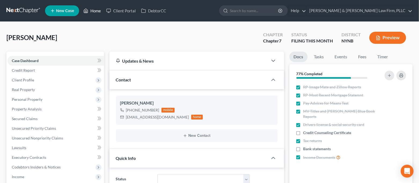
click at [94, 13] on link "Home" at bounding box center [92, 11] width 23 height 10
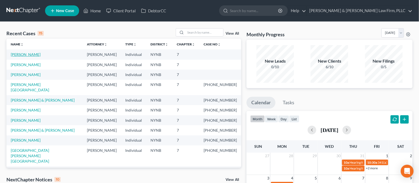
click at [12, 56] on link "[PERSON_NAME]" at bounding box center [26, 54] width 30 height 5
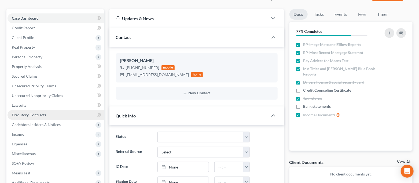
scroll to position [71, 0]
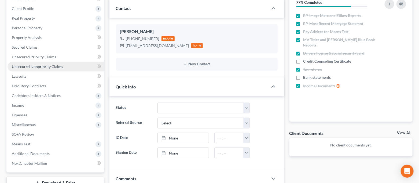
click at [44, 67] on span "Unsecured Nonpriority Claims" at bounding box center [37, 66] width 51 height 5
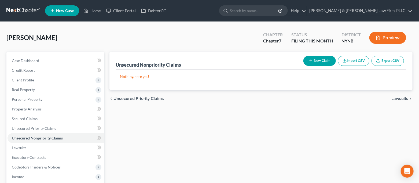
click at [322, 61] on button "New Claim" at bounding box center [319, 61] width 32 height 10
select select "0"
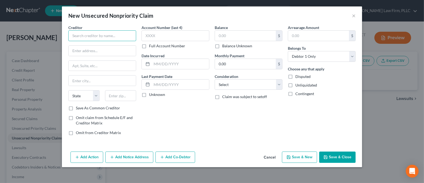
click at [126, 34] on input "text" at bounding box center [102, 35] width 68 height 11
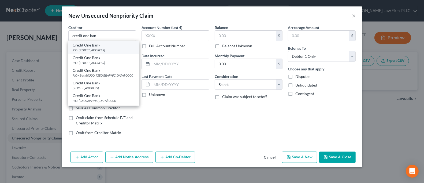
click at [115, 46] on div "Credit One Bank" at bounding box center [104, 44] width 62 height 5
type input "Credit One Bank"
type input "P.O. Box 98873"
type input "[GEOGRAPHIC_DATA]"
select select "31"
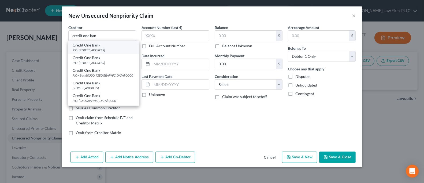
type input "89193"
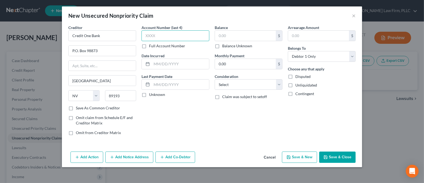
click at [160, 38] on input "text" at bounding box center [176, 35] width 68 height 11
type input "8576"
click at [223, 38] on input "text" at bounding box center [245, 36] width 61 height 10
type input "2,464.56"
drag, startPoint x: 82, startPoint y: 36, endPoint x: 71, endPoint y: 37, distance: 11.3
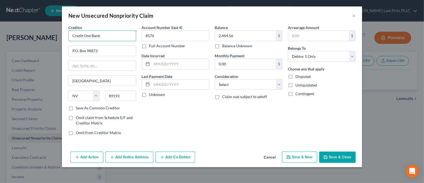
click at [71, 37] on input "Credit One Bank" at bounding box center [102, 35] width 68 height 11
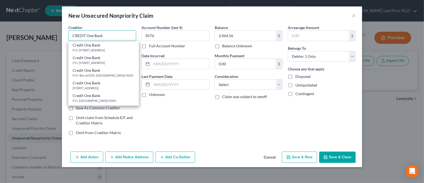
click at [110, 35] on input "CREDIT One Bank" at bounding box center [102, 35] width 68 height 11
type input "CREDIT One Bank"
click at [192, 119] on div "Account Number (last 4) 8576 Full Account Number Date Incurred Last Payment Dat…" at bounding box center [175, 82] width 73 height 115
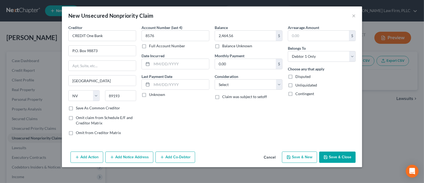
click at [329, 155] on button "Save & Close" at bounding box center [337, 156] width 36 height 11
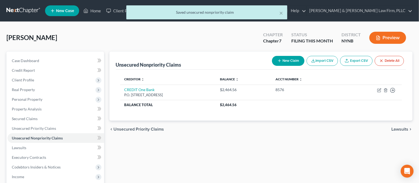
click at [288, 63] on button "New Claim" at bounding box center [288, 61] width 32 height 10
select select "0"
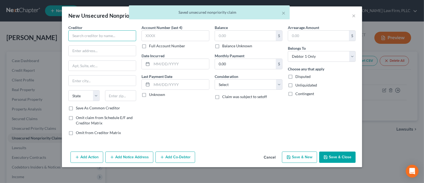
click at [124, 35] on input "text" at bounding box center [102, 35] width 68 height 11
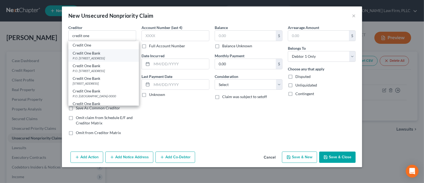
click at [121, 55] on div "Credit One Bank" at bounding box center [104, 52] width 62 height 5
type input "Credit One Bank"
type input "P.O. Box 98873"
type input "[GEOGRAPHIC_DATA]"
select select "31"
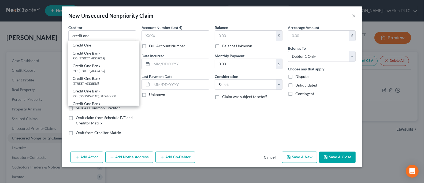
type input "89193"
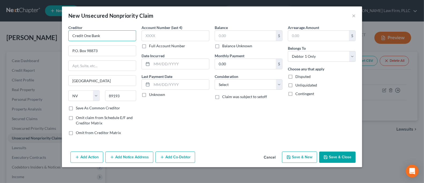
click at [81, 36] on input "Credit One Bank" at bounding box center [102, 35] width 68 height 11
drag, startPoint x: 82, startPoint y: 36, endPoint x: 68, endPoint y: 36, distance: 14.2
click at [68, 36] on input "Credit One Bank" at bounding box center [102, 35] width 68 height 11
type input "CREDIT One Bank"
click at [157, 33] on input "text" at bounding box center [176, 35] width 68 height 11
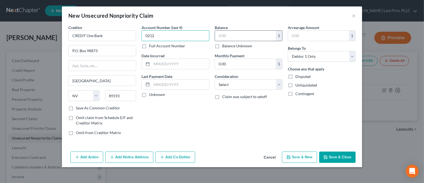
type input "0212"
click at [224, 35] on input "text" at bounding box center [245, 36] width 61 height 10
type input "1,222.89"
click at [341, 157] on button "Save & Close" at bounding box center [337, 156] width 36 height 11
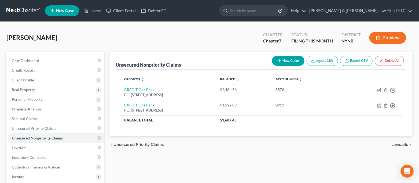
click at [288, 61] on button "New Claim" at bounding box center [288, 61] width 32 height 10
select select "0"
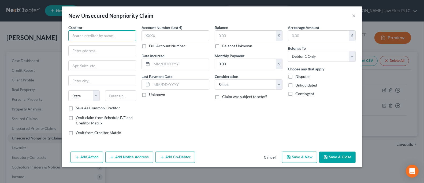
click at [124, 36] on input "text" at bounding box center [102, 35] width 68 height 11
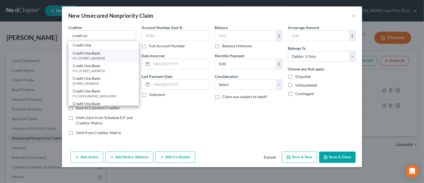
click at [120, 56] on div "P.O. [STREET_ADDRESS]" at bounding box center [104, 58] width 62 height 5
type input "Credit One Bank"
type input "P.O. Box 98873"
type input "[GEOGRAPHIC_DATA]"
select select "31"
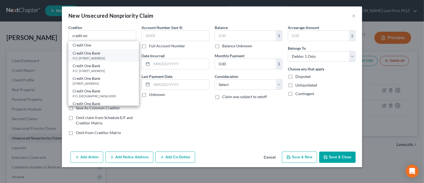
type input "89193"
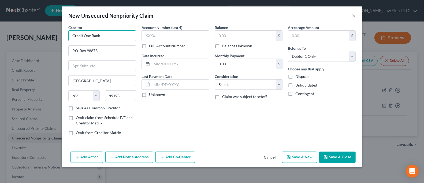
drag, startPoint x: 83, startPoint y: 36, endPoint x: 69, endPoint y: 36, distance: 13.7
click at [69, 36] on input "Credit One Bank" at bounding box center [102, 35] width 68 height 11
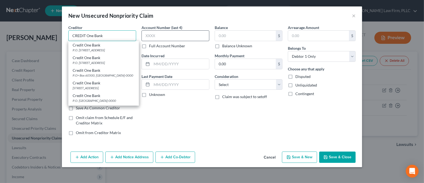
type input "CREDIT One Bank"
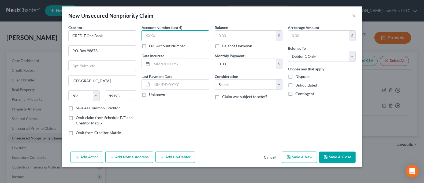
click at [175, 31] on input "text" at bounding box center [176, 35] width 68 height 11
type input "0038"
click at [226, 36] on input "text" at bounding box center [245, 36] width 61 height 10
type input "2,340.16"
click at [340, 152] on button "Save & Close" at bounding box center [337, 156] width 36 height 11
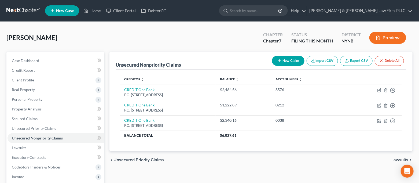
click at [287, 57] on button "New Claim" at bounding box center [288, 61] width 32 height 10
select select "0"
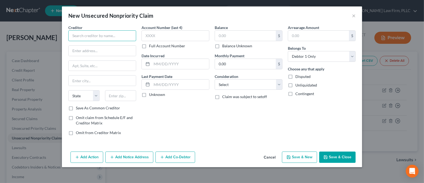
click at [101, 31] on input "text" at bounding box center [102, 35] width 68 height 11
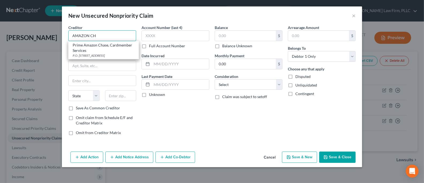
drag, startPoint x: 103, startPoint y: 38, endPoint x: 58, endPoint y: 32, distance: 44.7
click at [58, 32] on div "New Unsecured Nonpriority Claim × Creditor * AMAZON CH Prime Amazon Chase, Card…" at bounding box center [212, 91] width 424 height 183
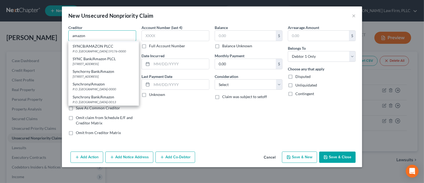
scroll to position [61, 0]
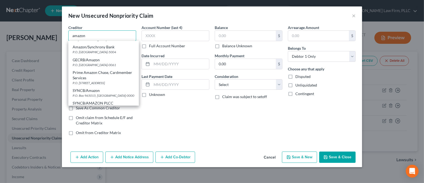
drag, startPoint x: 88, startPoint y: 36, endPoint x: 69, endPoint y: 35, distance: 19.6
click at [69, 35] on input "amazon" at bounding box center [102, 35] width 68 height 11
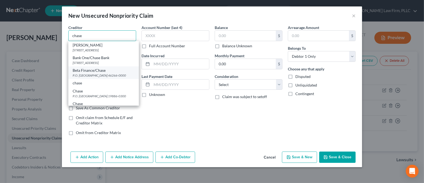
scroll to position [36, 0]
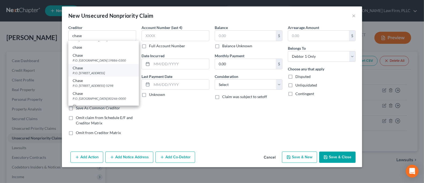
click at [117, 75] on div "P.O. [STREET_ADDRESS]" at bounding box center [104, 72] width 62 height 5
type input "Chase"
type input "P.O. Box 15123"
type input "Wilmington"
select select "7"
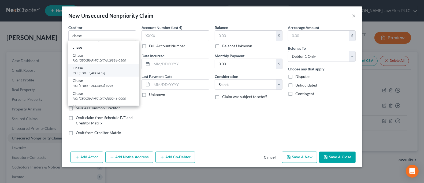
type input "19850-0000"
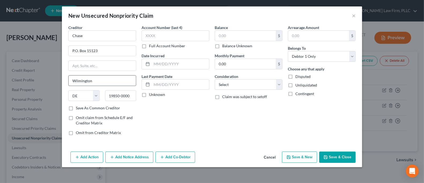
scroll to position [0, 0]
click at [165, 39] on input "text" at bounding box center [176, 35] width 68 height 11
type input "6104"
click at [223, 34] on input "text" at bounding box center [245, 36] width 61 height 10
type input "825.58"
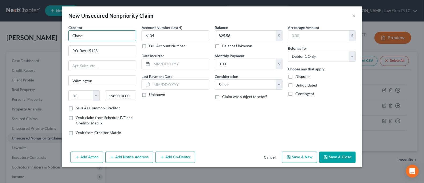
drag, startPoint x: 95, startPoint y: 40, endPoint x: 49, endPoint y: 40, distance: 46.1
click at [49, 40] on div "New Unsecured Nonpriority Claim × Creditor * Chase P.O. [GEOGRAPHIC_DATA] [US_S…" at bounding box center [212, 91] width 424 height 183
type input "CHASE"
click at [238, 131] on div "Balance 825.58 $ Balance Unknown Balance Undetermined 825.58 $ Balance Unknown …" at bounding box center [248, 82] width 73 height 115
click at [331, 157] on button "Save & Close" at bounding box center [337, 156] width 36 height 11
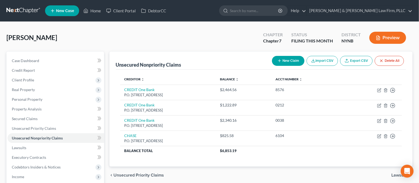
click at [293, 60] on button "New Claim" at bounding box center [288, 61] width 32 height 10
select select "0"
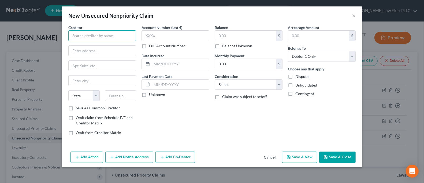
click at [101, 37] on input "text" at bounding box center [102, 35] width 68 height 11
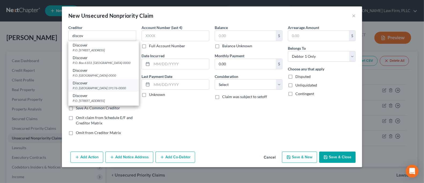
click at [115, 86] on div "Discover" at bounding box center [104, 82] width 62 height 5
type input "Discover"
type input "P.O. Box 70176"
type input "[GEOGRAPHIC_DATA]"
select select "39"
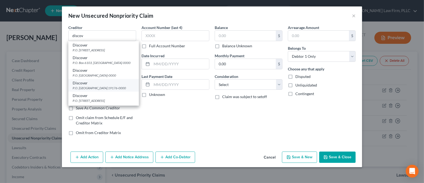
type input "19176-0000"
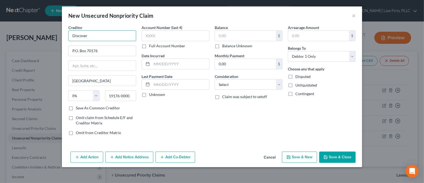
drag, startPoint x: 94, startPoint y: 33, endPoint x: 52, endPoint y: 35, distance: 42.4
click at [52, 35] on div "New Unsecured Nonpriority Claim × Creditor * Discover P.O. Box 70176 [GEOGRAPHI…" at bounding box center [212, 91] width 424 height 183
type input "DISCOVER"
click at [158, 31] on input "text" at bounding box center [176, 35] width 68 height 11
type input "2287"
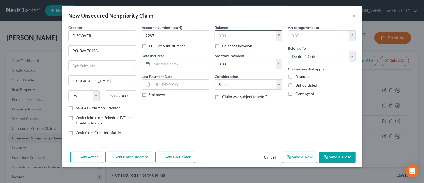
click at [243, 40] on input "text" at bounding box center [245, 36] width 61 height 10
type input "2,049.56"
click at [336, 157] on button "Save & Close" at bounding box center [337, 156] width 36 height 11
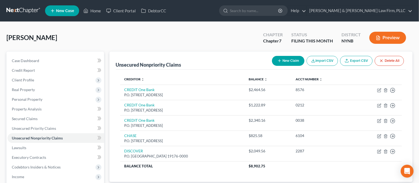
click at [290, 63] on button "New Claim" at bounding box center [288, 61] width 32 height 10
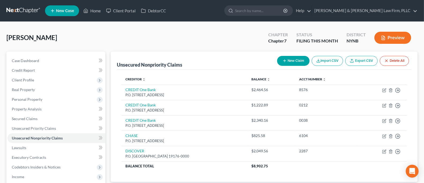
select select "0"
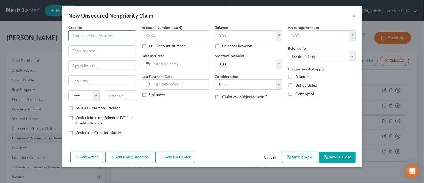
click at [118, 35] on input "text" at bounding box center [102, 35] width 68 height 11
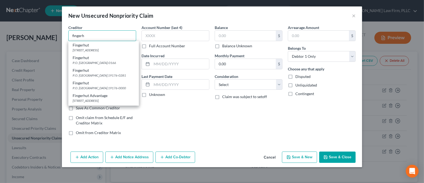
drag, startPoint x: 104, startPoint y: 34, endPoint x: 55, endPoint y: 40, distance: 49.4
click at [55, 40] on div "New Unsecured Nonpriority Claim × Creditor * fingerh Fingerhut [STREET_ADDRESS]…" at bounding box center [212, 91] width 424 height 183
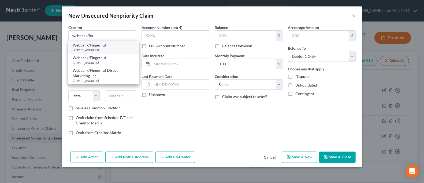
click at [116, 52] on div "[STREET_ADDRESS]" at bounding box center [104, 50] width 62 height 5
type input "Webbank/Fingerhut"
type input "13300 Pioneer Trail"
type input "Eden Prairie"
select select "24"
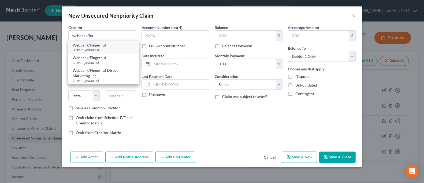
type input "55347-0000"
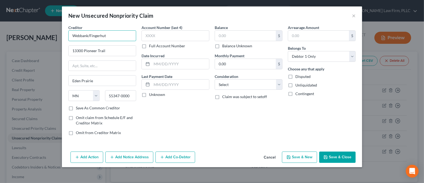
drag, startPoint x: 88, startPoint y: 35, endPoint x: 67, endPoint y: 36, distance: 20.9
click at [67, 36] on div "Creditor * Webbank/Fingerhut 13300 Pioneer Trail [GEOGRAPHIC_DATA] [US_STATE] A…" at bounding box center [102, 82] width 73 height 115
type input "WEBBABNK/Fingerhut"
click at [165, 33] on input "text" at bounding box center [176, 35] width 68 height 11
type input "5960"
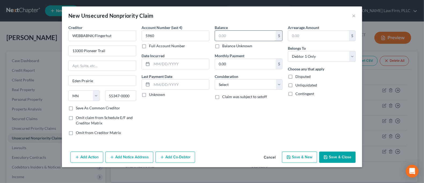
click at [237, 37] on input "text" at bounding box center [245, 36] width 61 height 10
type input "238.05"
click at [337, 159] on button "Save & Close" at bounding box center [337, 156] width 36 height 11
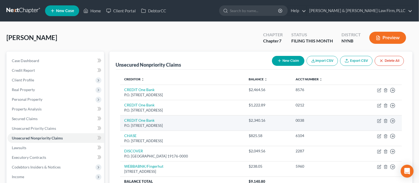
scroll to position [36, 0]
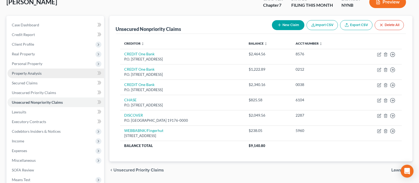
click at [59, 68] on link "Property Analysis" at bounding box center [56, 73] width 96 height 10
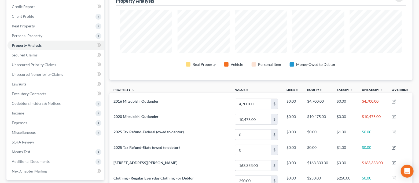
scroll to position [71, 0]
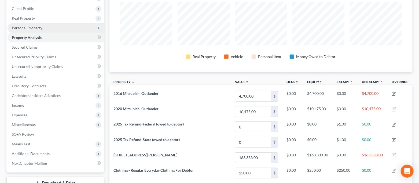
click at [41, 26] on span "Personal Property" at bounding box center [27, 27] width 31 height 5
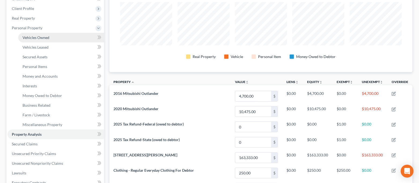
click at [41, 35] on span "Vehicles Owned" at bounding box center [36, 37] width 27 height 5
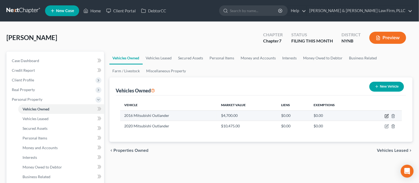
click at [386, 115] on icon "button" at bounding box center [386, 116] width 4 height 4
select select "0"
select select "10"
select select "3"
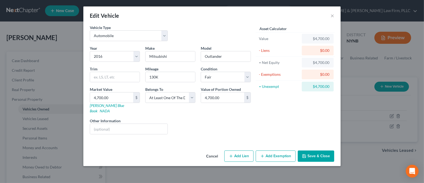
click at [278, 150] on button "Add Exemption" at bounding box center [276, 155] width 40 height 11
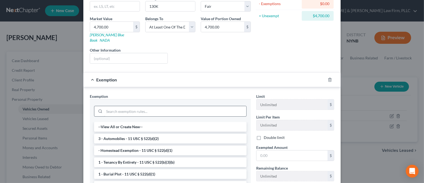
scroll to position [71, 0]
click at [162, 133] on li "3 - Automobiles - 11 USC § 522(d)(2)" at bounding box center [170, 138] width 153 height 10
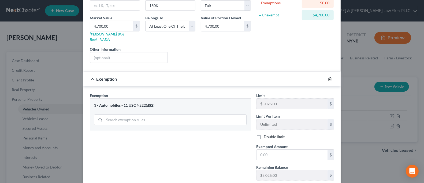
click at [328, 77] on icon "button" at bounding box center [330, 79] width 4 height 4
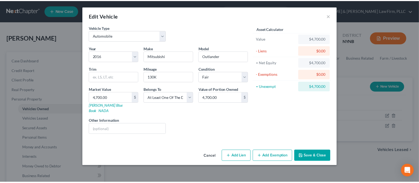
scroll to position [0, 0]
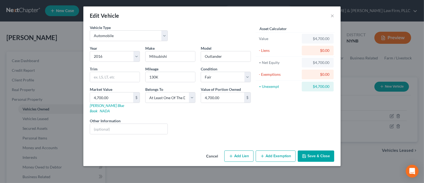
click at [310, 150] on button "Save & Close" at bounding box center [316, 155] width 36 height 11
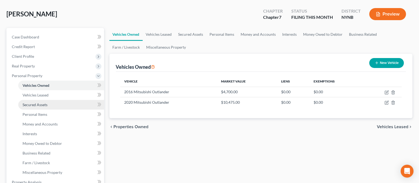
scroll to position [36, 0]
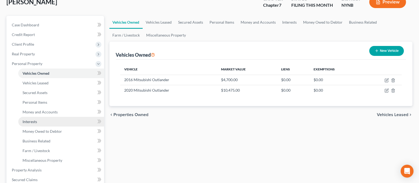
click at [51, 123] on link "Interests" at bounding box center [61, 122] width 86 height 10
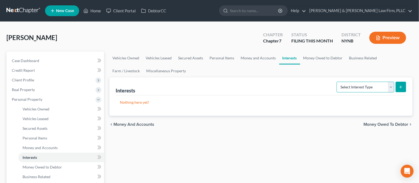
click at [364, 82] on select "Select Interest Type 401K Annuity Bond Education IRA Government Bond Government…" at bounding box center [365, 86] width 58 height 11
select select "401k"
click at [337, 81] on select "Select Interest Type 401K Annuity Bond Education IRA Government Bond Government…" at bounding box center [365, 86] width 58 height 11
click at [398, 86] on icon "submit" at bounding box center [400, 87] width 4 height 4
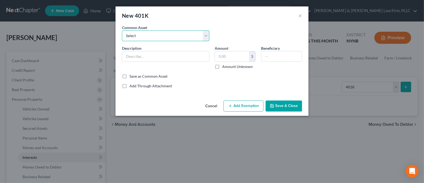
click at [191, 35] on select "Select 401K/IRA Retirement Account" at bounding box center [165, 35] width 87 height 11
click at [202, 35] on select "Select 401K/IRA Retirement Account" at bounding box center [165, 35] width 87 height 11
click at [207, 37] on select "Select 401K/IRA Retirement Account" at bounding box center [165, 35] width 87 height 11
select select "0"
click at [122, 30] on select "Select 401K/IRA Retirement Account" at bounding box center [165, 35] width 87 height 11
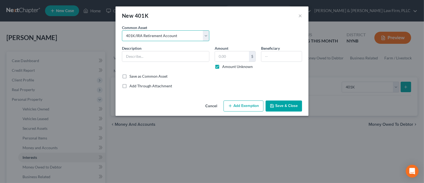
type input "401K/IRA Retirement Account"
checkbox input "true"
click at [239, 102] on button "Add Exemption" at bounding box center [244, 105] width 40 height 11
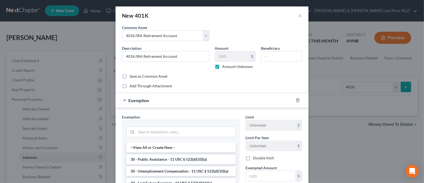
click at [298, 101] on div at bounding box center [301, 100] width 15 height 9
click at [298, 100] on line "button" at bounding box center [298, 100] width 0 height 1
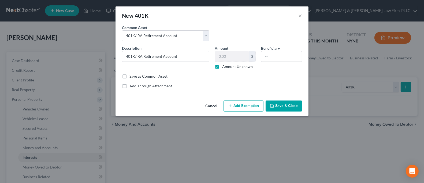
click at [296, 104] on button "Save & Close" at bounding box center [284, 105] width 36 height 11
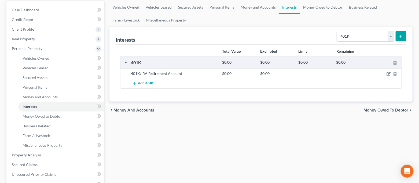
scroll to position [107, 0]
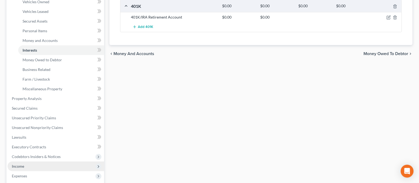
click at [31, 164] on span "Income" at bounding box center [56, 166] width 96 height 10
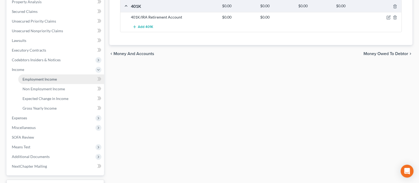
click at [39, 78] on span "Employment Income" at bounding box center [40, 79] width 34 height 5
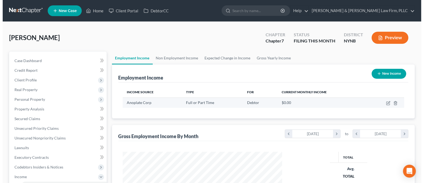
scroll to position [96, 171]
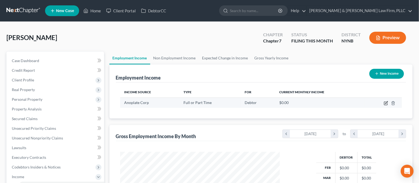
click at [384, 104] on icon "button" at bounding box center [386, 103] width 4 height 4
select select "0"
select select "35"
select select "3"
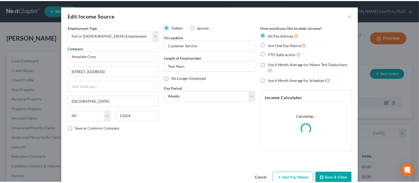
scroll to position [96, 173]
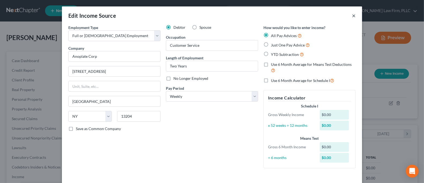
click at [352, 17] on button "×" at bounding box center [354, 15] width 4 height 6
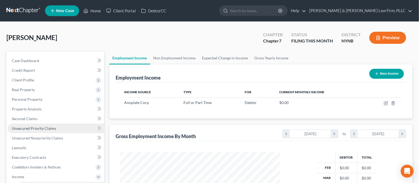
scroll to position [36, 0]
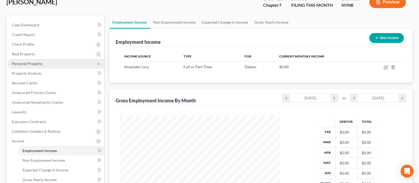
click at [42, 64] on span "Personal Property" at bounding box center [56, 64] width 96 height 10
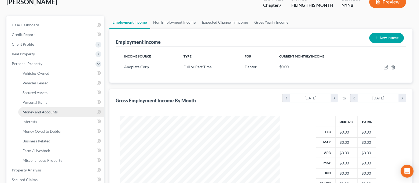
click at [44, 109] on link "Money and Accounts" at bounding box center [61, 112] width 86 height 10
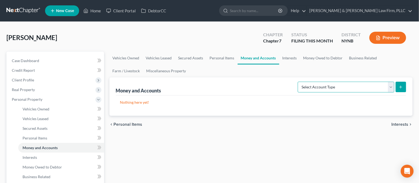
click at [323, 85] on select "Select Account Type Brokerage Cash on Hand Certificates of Deposit Checking Acc…" at bounding box center [346, 86] width 96 height 11
select select "checking"
click at [299, 81] on select "Select Account Type Brokerage Cash on Hand Certificates of Deposit Checking Acc…" at bounding box center [346, 86] width 96 height 11
click at [403, 86] on button "submit" at bounding box center [400, 86] width 10 height 10
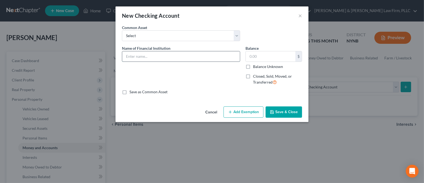
click at [167, 61] on input "text" at bounding box center [181, 56] width 118 height 10
type input "Americu Credit Union"
click at [281, 112] on button "Save & Close" at bounding box center [284, 111] width 36 height 11
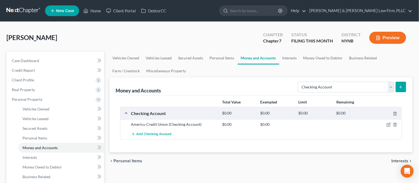
click at [399, 87] on icon "submit" at bounding box center [400, 87] width 4 height 4
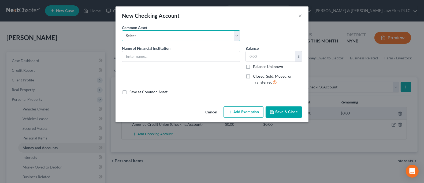
click at [185, 38] on select "Select Compass Federal Credit Union (Joint) CFCU Syracuse Postal Federal Credit…" at bounding box center [181, 35] width 118 height 11
click at [178, 57] on input "text" at bounding box center [181, 56] width 118 height 10
type input "M & T Bank"
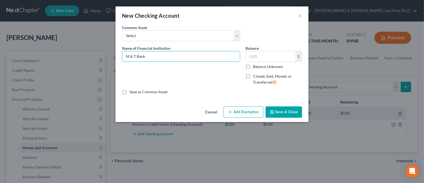
click at [281, 111] on button "Save & Close" at bounding box center [284, 111] width 36 height 11
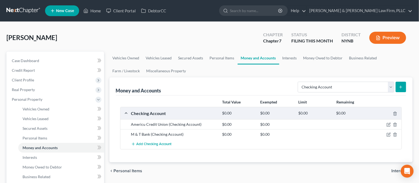
click at [400, 88] on icon "submit" at bounding box center [400, 87] width 4 height 4
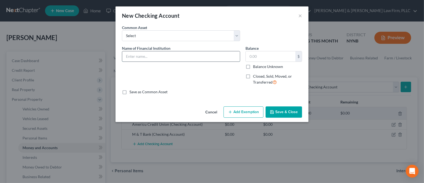
click at [161, 55] on input "text" at bounding box center [181, 56] width 118 height 10
type input "Bank of America"
click at [278, 110] on button "Save & Close" at bounding box center [284, 111] width 36 height 11
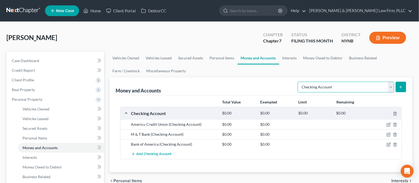
click at [320, 87] on select "Select Account Type Brokerage Cash on Hand Certificates of Deposit Checking Acc…" at bounding box center [346, 86] width 96 height 11
click at [405, 87] on button "submit" at bounding box center [400, 86] width 10 height 10
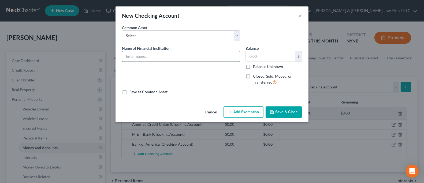
click at [184, 56] on input "text" at bounding box center [181, 56] width 118 height 10
type input "Americu Credit Union (Joint)"
click at [291, 110] on button "Save & Close" at bounding box center [284, 111] width 36 height 11
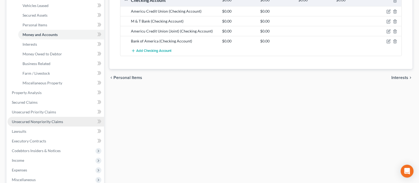
scroll to position [107, 0]
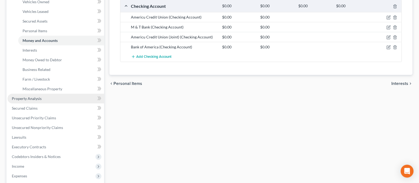
click at [53, 95] on link "Property Analysis" at bounding box center [56, 99] width 96 height 10
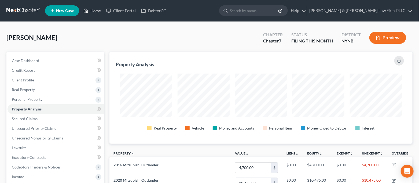
click at [97, 10] on link "Home" at bounding box center [92, 11] width 23 height 10
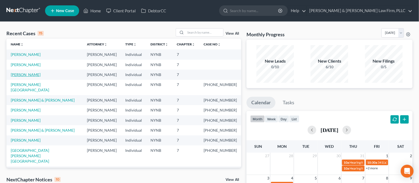
click at [39, 75] on link "[PERSON_NAME]" at bounding box center [26, 74] width 30 height 5
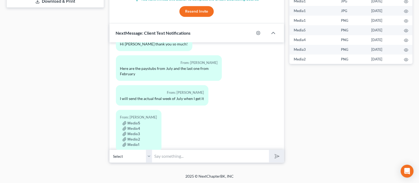
scroll to position [120, 0]
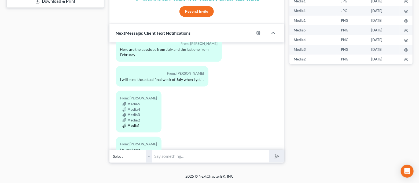
click at [138, 123] on button "Media1" at bounding box center [130, 125] width 17 height 4
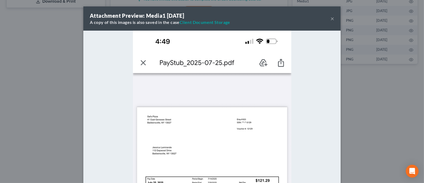
click at [47, 111] on div "Attachment Preview: Media1 [DATE] A copy of this images is also saved in the ca…" at bounding box center [212, 91] width 424 height 183
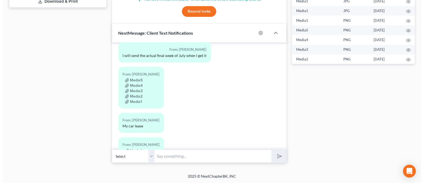
scroll to position [156, 0]
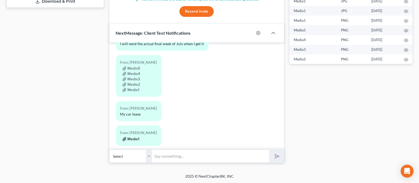
click at [137, 137] on button "Media1" at bounding box center [130, 139] width 17 height 4
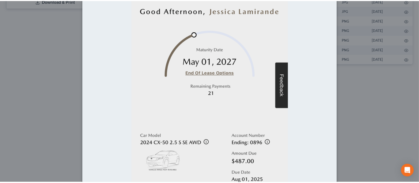
scroll to position [179, 0]
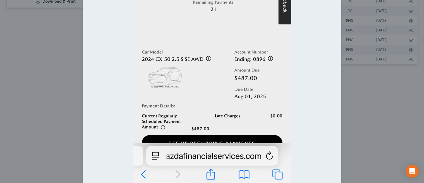
click at [40, 104] on div "Attachment Preview: Media1 [DATE] A copy of this images is also saved in the ca…" at bounding box center [212, 91] width 424 height 183
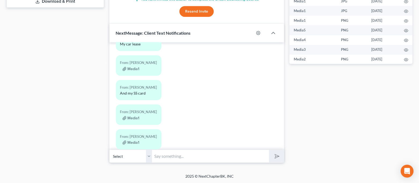
scroll to position [227, 0]
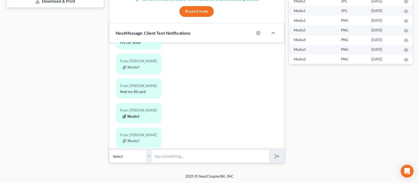
click at [133, 114] on button "Media1" at bounding box center [130, 116] width 17 height 4
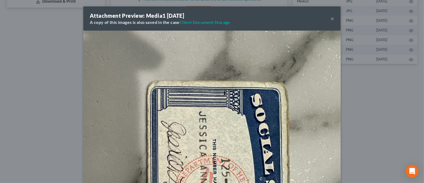
click at [60, 107] on div "Attachment Preview: Media1 [DATE] A copy of this images is also saved in the ca…" at bounding box center [212, 91] width 424 height 183
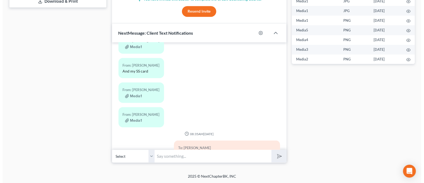
scroll to position [263, 0]
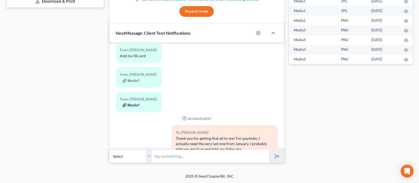
click at [132, 103] on button "Media1" at bounding box center [130, 105] width 17 height 4
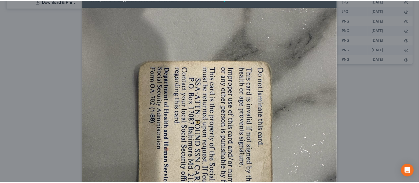
scroll to position [36, 0]
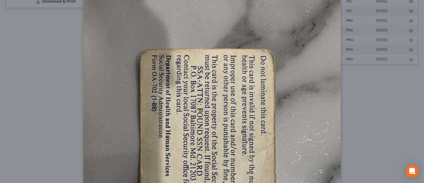
click at [0, 100] on div "Attachment Preview: Media1 [DATE] A copy of this images is also saved in the ca…" at bounding box center [212, 91] width 424 height 183
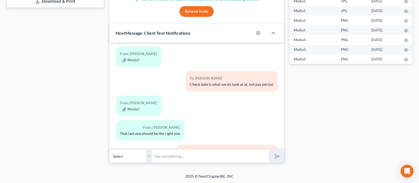
scroll to position [763, 0]
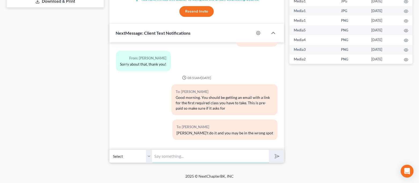
click at [200, 154] on input "text" at bounding box center [210, 155] width 117 height 13
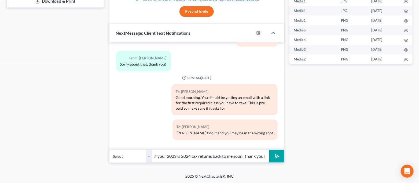
scroll to position [0, 0]
click at [221, 156] on input "Also, please get that homwork packet and a copy of your 2023 & 2024 tax returns…" at bounding box center [210, 155] width 117 height 13
click at [205, 157] on input "Also, please get that homwork packet and a copy of your 2023 & 2024 tax returns…" at bounding box center [210, 155] width 117 height 13
drag, startPoint x: 259, startPoint y: 162, endPoint x: 270, endPoint y: 164, distance: 10.7
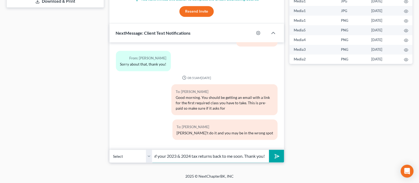
click at [265, 155] on input "Also, please get that homework packet and a copy of your 2023 & 2024 tax return…" at bounding box center [210, 155] width 117 height 13
type input "Also, please get that homework packet and a copy of your 2023 & 2024 tax return…"
click at [273, 157] on button "submit" at bounding box center [276, 156] width 15 height 13
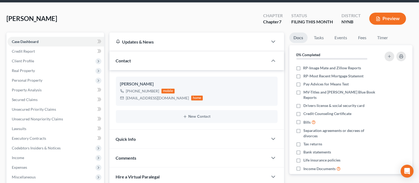
scroll to position [0, 0]
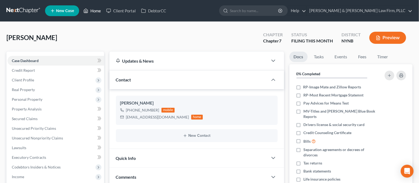
click at [99, 12] on link "Home" at bounding box center [92, 11] width 23 height 10
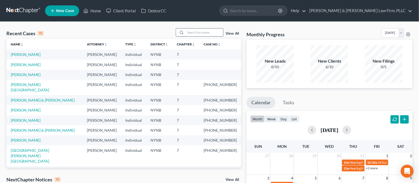
click at [198, 34] on input "search" at bounding box center [204, 32] width 38 height 8
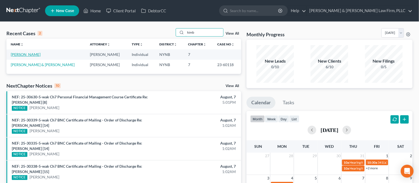
type input "kimb"
click at [35, 55] on link "[PERSON_NAME]" at bounding box center [26, 54] width 30 height 5
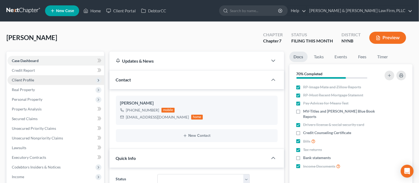
click at [60, 78] on span "Client Profile" at bounding box center [56, 80] width 96 height 10
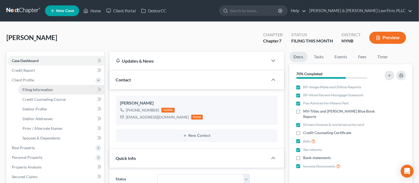
click at [55, 86] on link "Filing Information" at bounding box center [61, 90] width 86 height 10
select select "1"
select select "0"
select select "54"
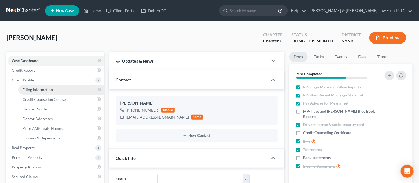
select select "0"
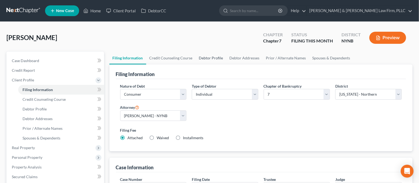
click at [221, 57] on link "Debtor Profile" at bounding box center [211, 57] width 31 height 13
select select "0"
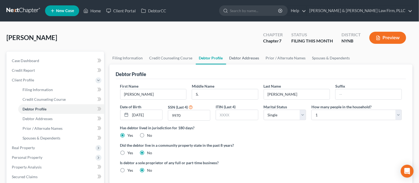
click at [237, 59] on link "Debtor Addresses" at bounding box center [244, 57] width 36 height 13
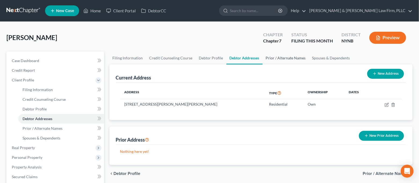
click at [276, 59] on link "Prior / Alternate Names" at bounding box center [285, 57] width 46 height 13
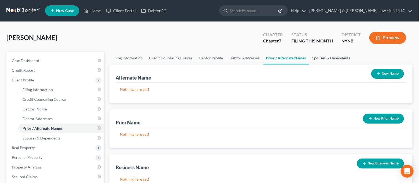
click at [320, 58] on link "Spouses & Dependents" at bounding box center [331, 57] width 44 height 13
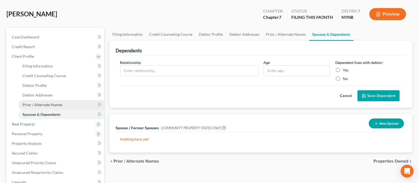
scroll to position [36, 0]
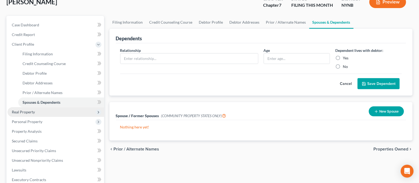
click at [53, 113] on span "Real Property" at bounding box center [56, 112] width 96 height 10
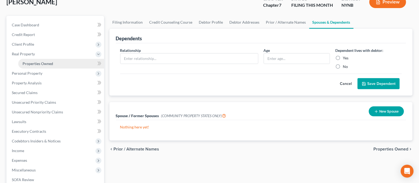
click at [45, 64] on span "Properties Owned" at bounding box center [38, 63] width 31 height 5
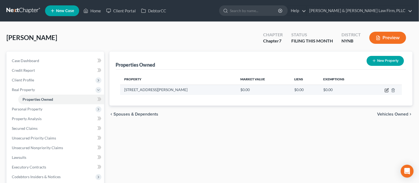
click at [387, 91] on icon "button" at bounding box center [386, 90] width 4 height 4
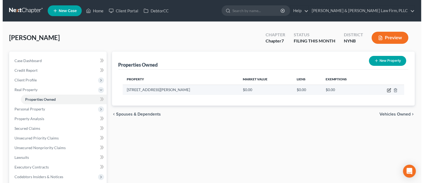
select select "35"
select select "33"
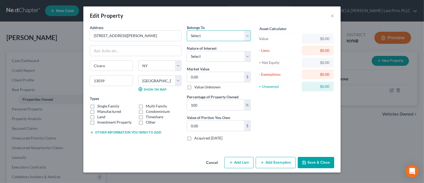
click at [212, 37] on select "Select Debtor 1 Only Debtor 2 Only Debtor 1 And Debtor 2 Only At Least One Of T…" at bounding box center [219, 35] width 64 height 11
select select "0"
click at [187, 30] on select "Select Debtor 1 Only Debtor 2 Only Debtor 1 And Debtor 2 Only At Least One Of T…" at bounding box center [219, 35] width 64 height 11
click at [216, 55] on select "Select Fee Simple Joint Tenant Life Estate Equitable Interest Future Interest T…" at bounding box center [219, 56] width 64 height 11
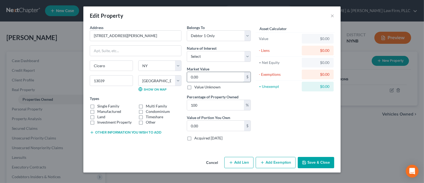
click at [216, 78] on input "0.00" at bounding box center [215, 77] width 57 height 10
type input "1"
type input "1.00"
type input "13"
type input "13.00"
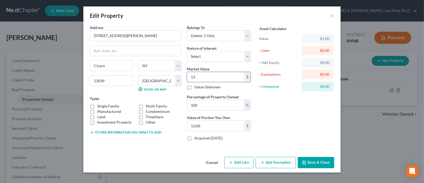
type input "133"
type input "133.00"
type input "1333"
type input "1,333.00"
type input "1,3333"
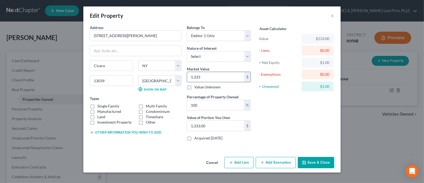
type input "13,333.00"
type input "13,3333"
type input "133,333.00"
click at [280, 164] on button "Add Exemption" at bounding box center [276, 162] width 40 height 11
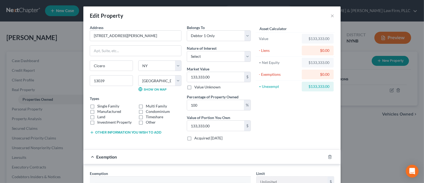
scroll to position [71, 0]
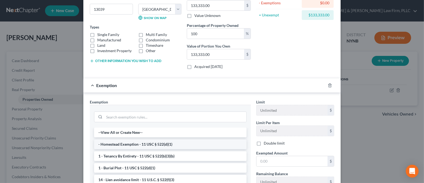
click at [201, 143] on li "- Homestead Exemption - 11 USC § 522(d)(1)" at bounding box center [170, 144] width 153 height 10
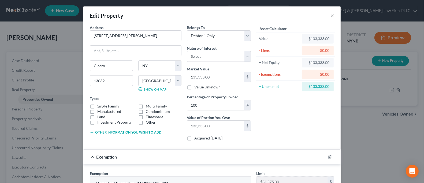
scroll to position [36, 0]
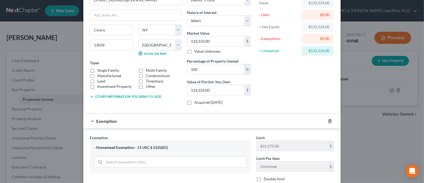
click at [329, 120] on icon "button" at bounding box center [330, 120] width 2 height 3
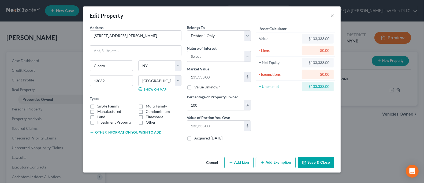
scroll to position [0, 0]
click at [116, 106] on label "Single Family" at bounding box center [108, 105] width 22 height 5
click at [103, 106] on input "Single Family" at bounding box center [100, 104] width 3 height 3
checkbox input "true"
click at [247, 160] on button "Add Lien" at bounding box center [238, 162] width 29 height 11
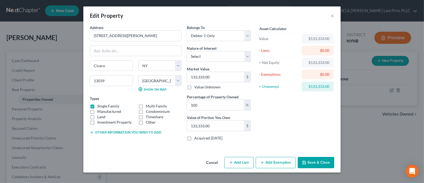
select select "0"
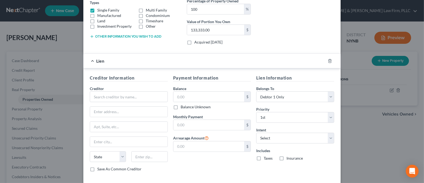
scroll to position [107, 0]
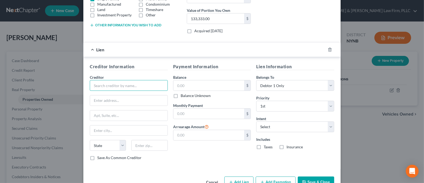
click at [137, 86] on input "text" at bounding box center [129, 85] width 78 height 11
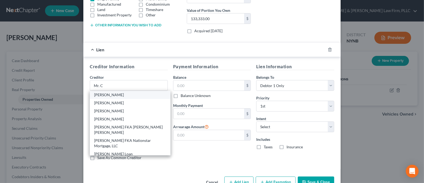
click at [132, 95] on div "[PERSON_NAME]" at bounding box center [130, 94] width 72 height 5
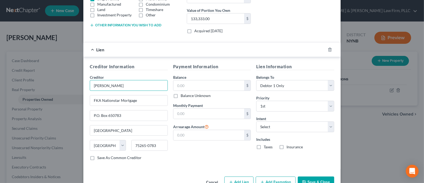
click at [144, 80] on input "[PERSON_NAME]" at bounding box center [129, 85] width 78 height 11
click at [130, 83] on input "[PERSON_NAME]" at bounding box center [129, 85] width 78 height 11
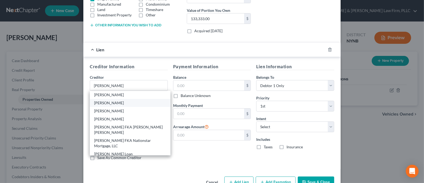
click at [121, 103] on div "[PERSON_NAME]" at bounding box center [130, 102] width 72 height 5
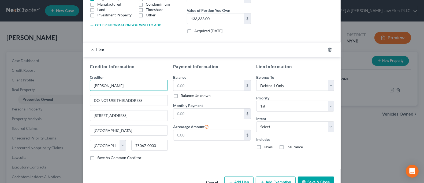
click at [133, 89] on input "[PERSON_NAME]" at bounding box center [129, 85] width 78 height 11
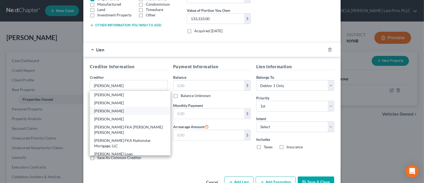
click at [123, 109] on div "[PERSON_NAME]" at bounding box center [130, 110] width 72 height 5
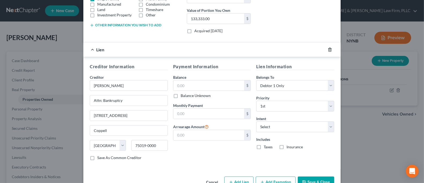
click at [328, 49] on icon "button" at bounding box center [330, 49] width 4 height 4
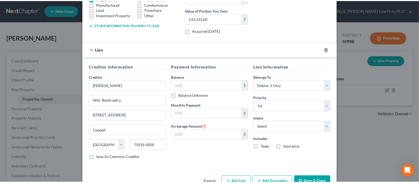
scroll to position [0, 0]
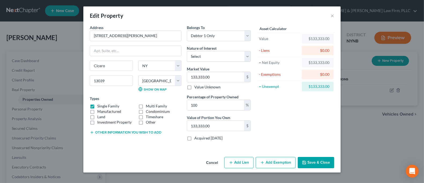
click at [316, 161] on button "Save & Close" at bounding box center [316, 162] width 36 height 11
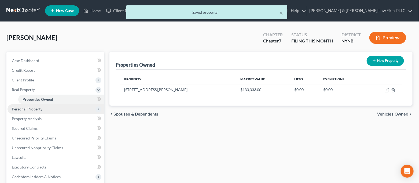
click at [55, 110] on span "Personal Property" at bounding box center [56, 109] width 96 height 10
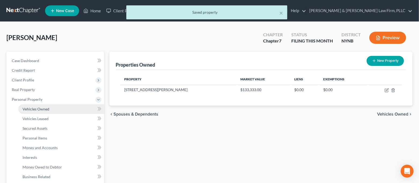
click at [54, 107] on link "Vehicles Owned" at bounding box center [61, 109] width 86 height 10
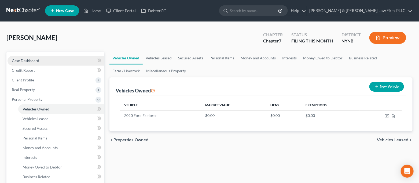
click at [45, 61] on link "Case Dashboard" at bounding box center [56, 61] width 96 height 10
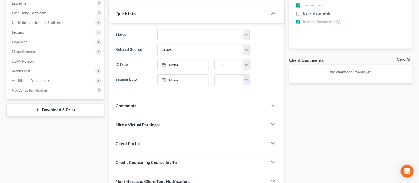
scroll to position [172, 0]
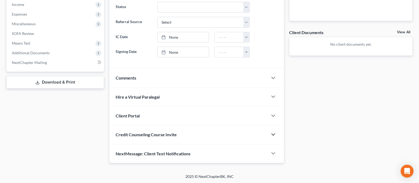
click at [274, 132] on icon "button" at bounding box center [273, 134] width 6 height 6
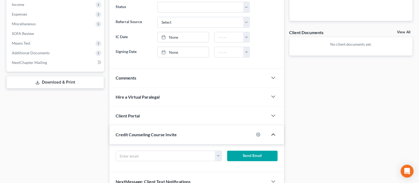
scroll to position [200, 0]
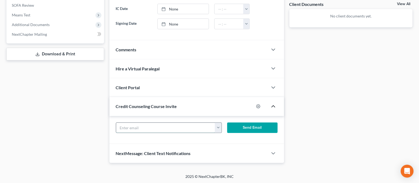
click at [211, 128] on input "text" at bounding box center [165, 127] width 99 height 10
click at [220, 128] on button "button" at bounding box center [218, 127] width 6 height 10
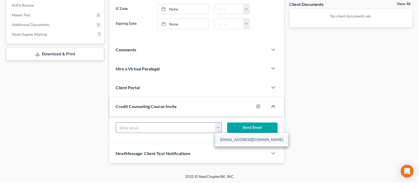
click at [229, 141] on link "[EMAIL_ADDRESS][DOMAIN_NAME]" at bounding box center [251, 139] width 73 height 9
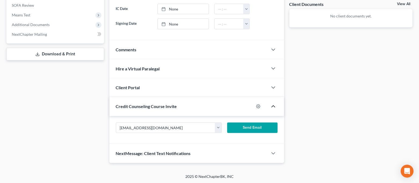
click at [254, 127] on button "Send Email" at bounding box center [252, 127] width 50 height 11
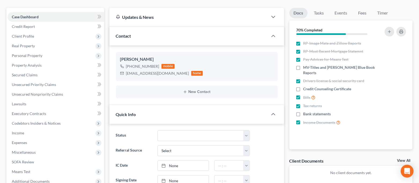
scroll to position [0, 0]
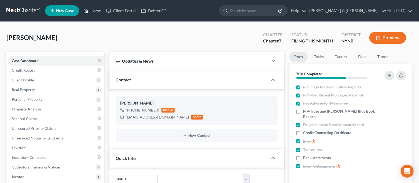
click at [86, 13] on icon at bounding box center [86, 11] width 4 height 4
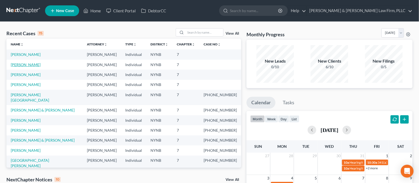
click at [38, 63] on link "[PERSON_NAME]" at bounding box center [26, 64] width 30 height 5
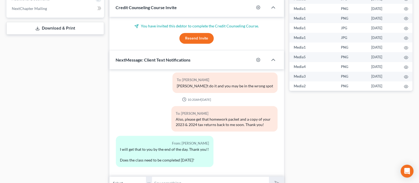
scroll to position [252, 0]
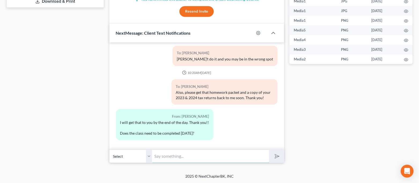
click at [218, 156] on input "text" at bounding box center [210, 155] width 117 height 13
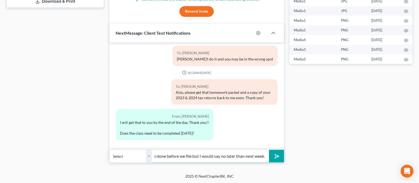
scroll to position [0, 103]
click at [269, 150] on button "submit" at bounding box center [276, 156] width 15 height 13
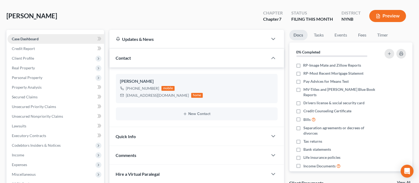
scroll to position [0, 0]
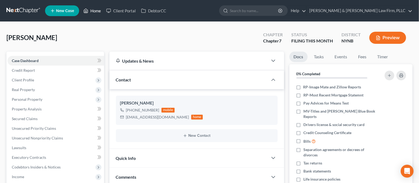
click at [88, 14] on link "Home" at bounding box center [92, 11] width 23 height 10
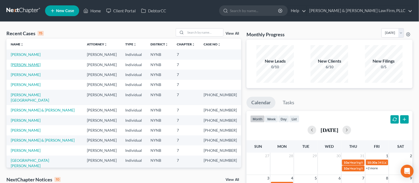
click at [39, 66] on link "[PERSON_NAME]" at bounding box center [26, 64] width 30 height 5
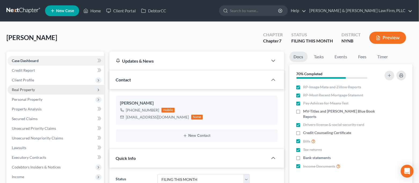
click at [64, 92] on span "Real Property" at bounding box center [56, 90] width 96 height 10
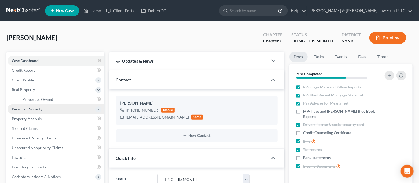
click at [50, 108] on span "Personal Property" at bounding box center [56, 109] width 96 height 10
click at [51, 109] on link "Vehicles Owned" at bounding box center [61, 109] width 86 height 10
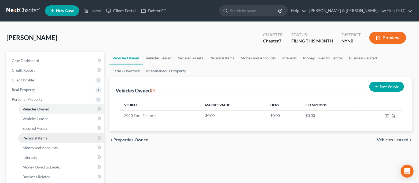
click at [51, 137] on link "Personal Items" at bounding box center [61, 138] width 86 height 10
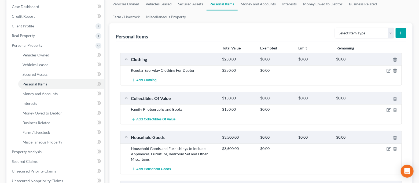
scroll to position [36, 0]
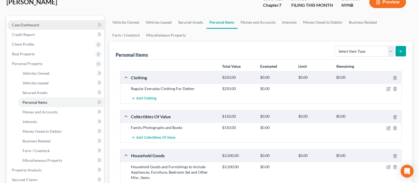
click at [51, 28] on link "Case Dashboard" at bounding box center [56, 25] width 96 height 10
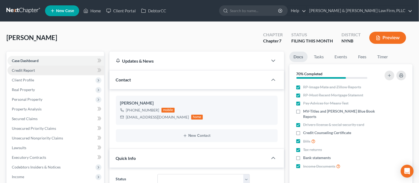
click at [53, 71] on link "Credit Report" at bounding box center [56, 70] width 96 height 10
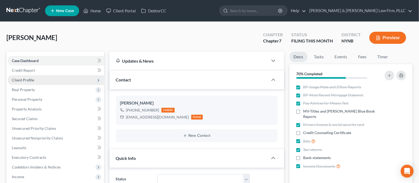
click at [53, 79] on span "Client Profile" at bounding box center [56, 80] width 96 height 10
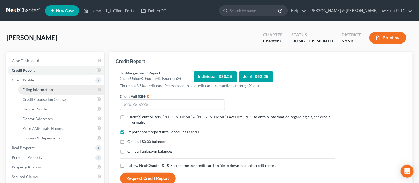
click at [52, 89] on link "Filing Information" at bounding box center [61, 90] width 86 height 10
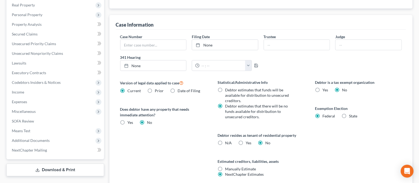
scroll to position [143, 0]
click at [40, 14] on span "Personal Property" at bounding box center [27, 14] width 31 height 5
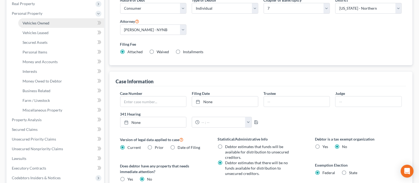
scroll to position [85, 0]
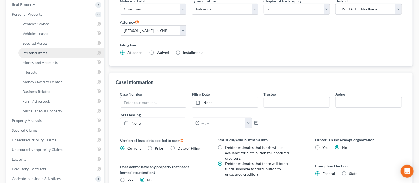
click at [38, 54] on span "Personal Items" at bounding box center [35, 52] width 25 height 5
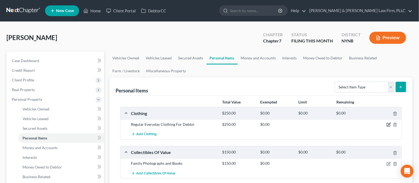
click at [388, 125] on icon "button" at bounding box center [389, 124] width 2 height 2
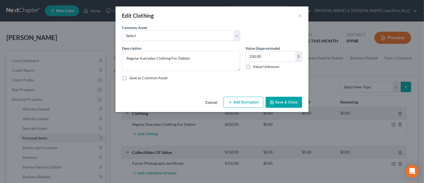
click at [257, 101] on button "Add Exemption" at bounding box center [244, 101] width 40 height 11
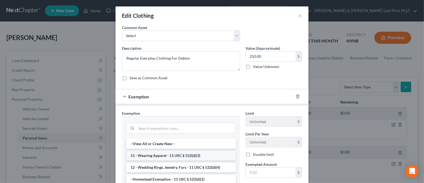
click at [203, 156] on li "11 - Wearing Apparel - 11 USC § 522(d)(3)" at bounding box center [181, 155] width 110 height 10
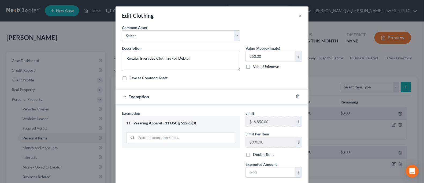
scroll to position [36, 0]
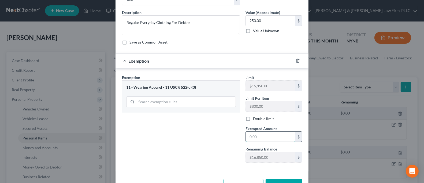
click at [270, 138] on input "text" at bounding box center [271, 136] width 50 height 10
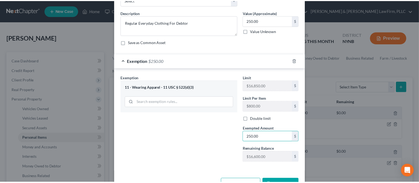
scroll to position [53, 0]
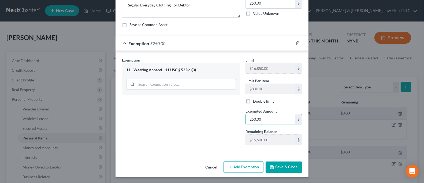
click at [282, 168] on button "Save & Close" at bounding box center [284, 166] width 36 height 11
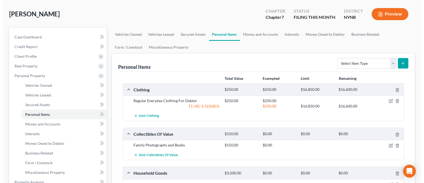
scroll to position [36, 0]
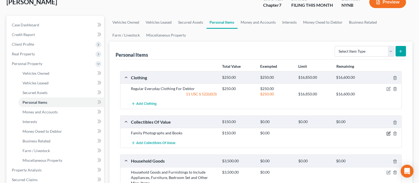
click at [387, 132] on icon "button" at bounding box center [388, 133] width 3 height 3
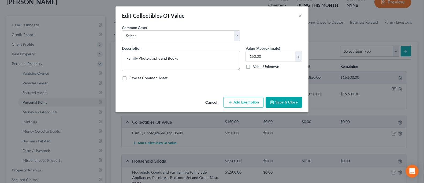
click at [255, 100] on button "Add Exemption" at bounding box center [244, 101] width 40 height 11
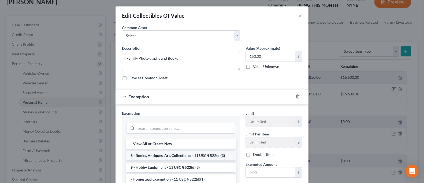
click at [200, 156] on li "8 - Books, Antiques, Art, Collectibles - 11 USC § 522(d)(3)" at bounding box center [181, 155] width 110 height 10
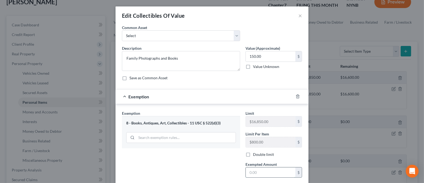
click at [264, 173] on input "text" at bounding box center [271, 172] width 50 height 10
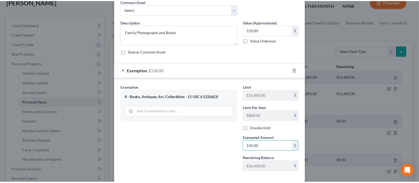
scroll to position [53, 0]
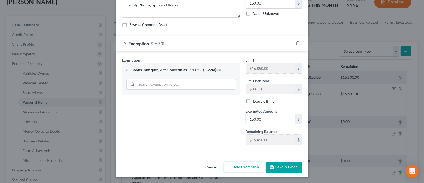
click at [277, 164] on button "Save & Close" at bounding box center [284, 166] width 36 height 11
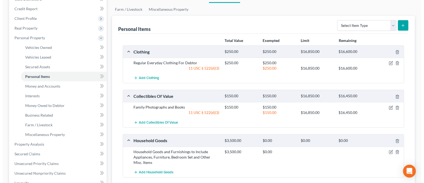
scroll to position [71, 0]
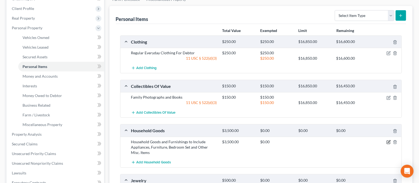
click at [389, 142] on icon "button" at bounding box center [388, 142] width 4 height 4
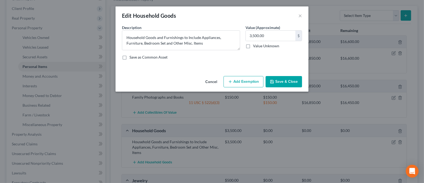
click at [253, 81] on button "Add Exemption" at bounding box center [244, 81] width 40 height 11
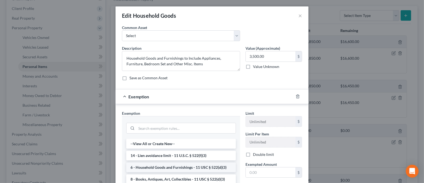
click at [203, 166] on li "6 - Household Goods and Furnishings - 11 USC § 522(d)(3)" at bounding box center [181, 167] width 110 height 10
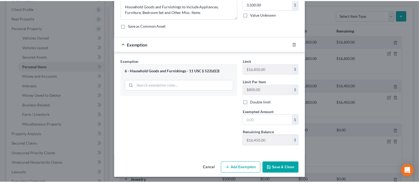
scroll to position [53, 0]
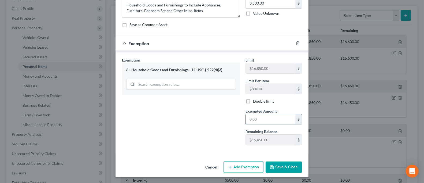
click at [258, 119] on input "text" at bounding box center [271, 119] width 50 height 10
click at [291, 169] on button "Save & Close" at bounding box center [284, 166] width 36 height 11
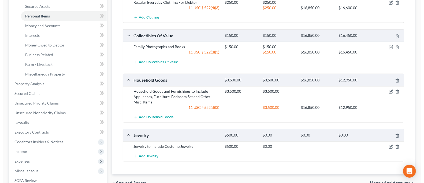
scroll to position [143, 0]
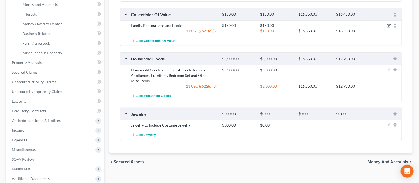
click at [387, 125] on icon "button" at bounding box center [388, 125] width 4 height 4
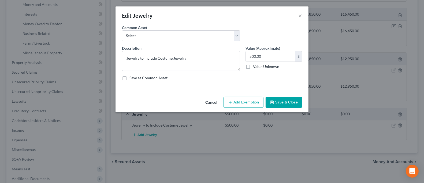
click at [235, 100] on button "Add Exemption" at bounding box center [244, 101] width 40 height 11
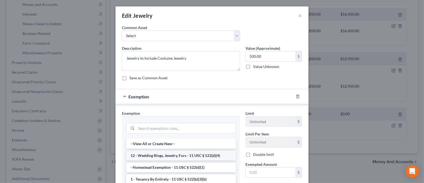
click at [192, 155] on li "12 - Wedding Rings, Jewelry, Furs - 11 USC § 522(d)(4)" at bounding box center [181, 155] width 110 height 10
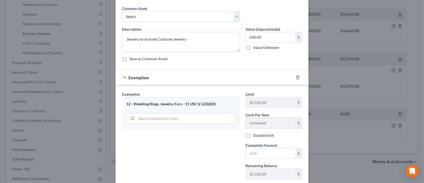
scroll to position [36, 0]
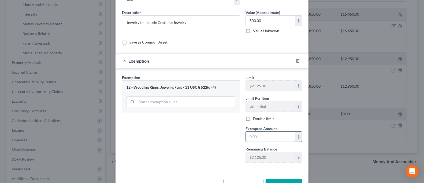
click at [262, 137] on input "text" at bounding box center [271, 136] width 50 height 10
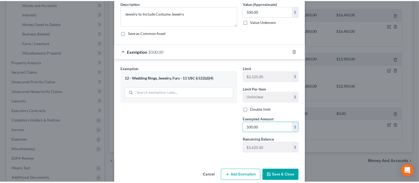
scroll to position [53, 0]
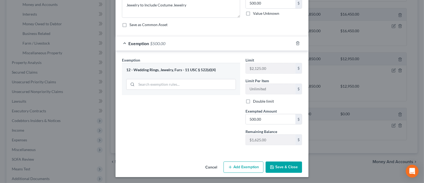
click at [280, 168] on button "Save & Close" at bounding box center [284, 166] width 36 height 11
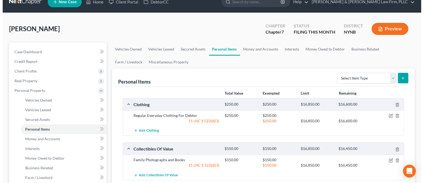
scroll to position [0, 0]
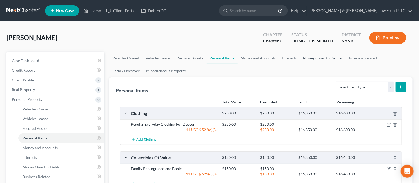
click at [319, 54] on link "Money Owed to Debtor" at bounding box center [323, 57] width 46 height 13
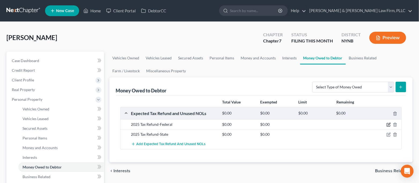
click at [388, 124] on icon "button" at bounding box center [388, 124] width 4 height 4
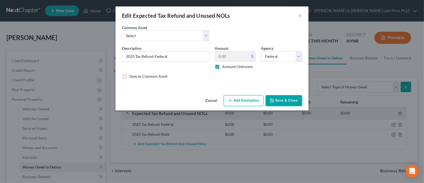
click at [245, 98] on button "Add Exemption" at bounding box center [244, 100] width 40 height 11
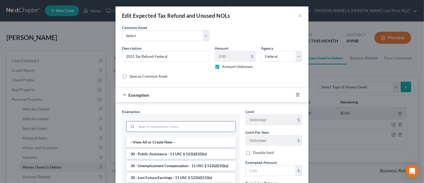
click at [207, 122] on input "search" at bounding box center [185, 126] width 99 height 10
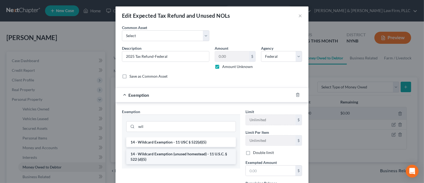
click at [211, 156] on li "14 - Wildcard Exemption (unused homestead) - 11 U.S.C. § 522 (d)(5)" at bounding box center [181, 156] width 110 height 15
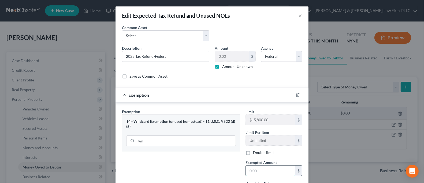
drag, startPoint x: 257, startPoint y: 173, endPoint x: 256, endPoint y: 170, distance: 3.1
click at [257, 173] on input "text" at bounding box center [271, 170] width 50 height 10
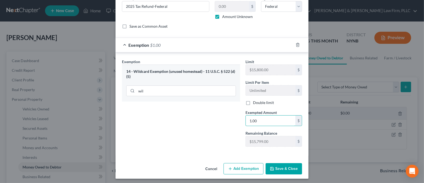
scroll to position [51, 0]
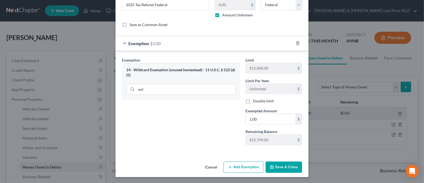
click at [284, 168] on button "Save & Close" at bounding box center [284, 166] width 36 height 11
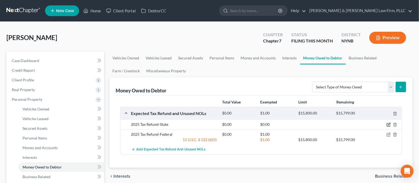
click at [388, 125] on icon "button" at bounding box center [389, 124] width 2 height 2
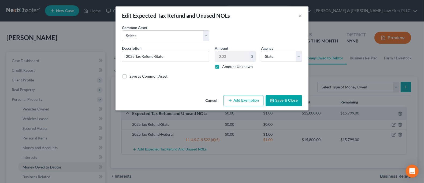
click at [252, 102] on button "Add Exemption" at bounding box center [244, 100] width 40 height 11
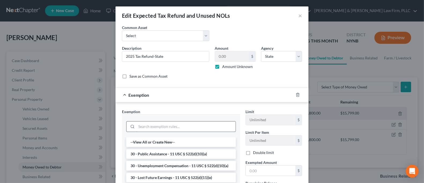
click at [164, 124] on input "search" at bounding box center [185, 126] width 99 height 10
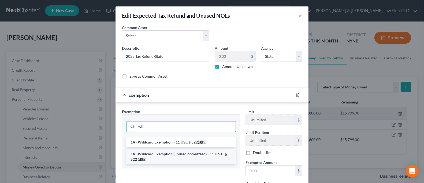
click at [182, 157] on li "14 - Wildcard Exemption (unused homestead) - 11 U.S.C. § 522 (d)(5)" at bounding box center [181, 156] width 110 height 15
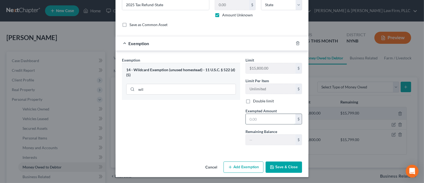
click at [263, 118] on input "text" at bounding box center [271, 119] width 50 height 10
drag, startPoint x: 218, startPoint y: 124, endPoint x: 236, endPoint y: 150, distance: 31.9
click at [218, 124] on div "Exemption Set must be selected for CA. Exemption * 14 - Wildcard Exemption (unu…" at bounding box center [181, 103] width 124 height 92
click at [287, 171] on button "Save & Close" at bounding box center [284, 166] width 36 height 11
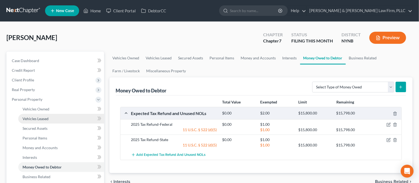
scroll to position [71, 0]
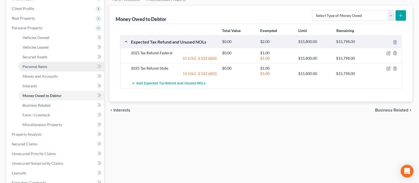
click at [57, 66] on link "Personal Items" at bounding box center [61, 67] width 86 height 10
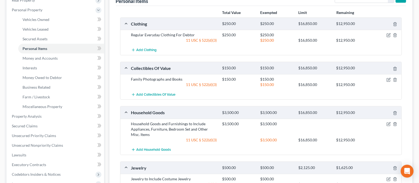
scroll to position [36, 0]
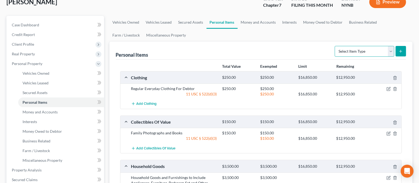
click at [363, 52] on select "Select Item Type Clothing Collectibles Of Value Electronics Firearms Household …" at bounding box center [365, 51] width 60 height 11
click at [335, 46] on select "Select Item Type Clothing Collectibles Of Value Electronics Firearms Household …" at bounding box center [365, 51] width 60 height 11
click at [399, 54] on button "submit" at bounding box center [400, 51] width 10 height 10
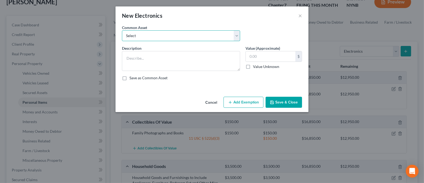
click at [211, 38] on select "Select Cell Phone Electronics to Include: TVs, Computer, Cell Phone(s), and Oth…" at bounding box center [181, 35] width 118 height 11
click at [122, 30] on select "Select Cell Phone Electronics to Include: TVs, Computer, Cell Phone(s), and Oth…" at bounding box center [181, 35] width 118 height 11
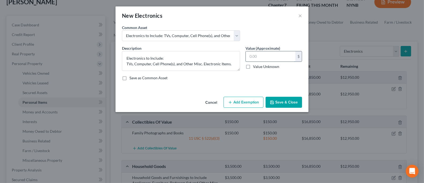
click at [266, 54] on input "text" at bounding box center [271, 56] width 50 height 10
click at [285, 100] on button "Save & Close" at bounding box center [284, 101] width 36 height 11
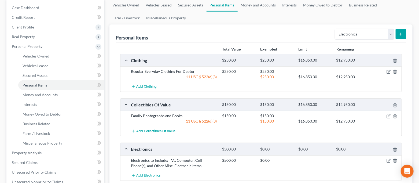
scroll to position [179, 0]
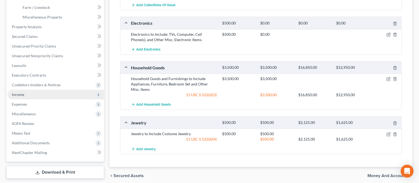
click at [67, 94] on span "Income" at bounding box center [56, 95] width 96 height 10
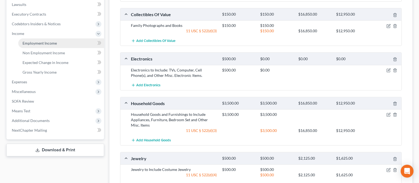
click at [56, 43] on span "Employment Income" at bounding box center [40, 43] width 34 height 5
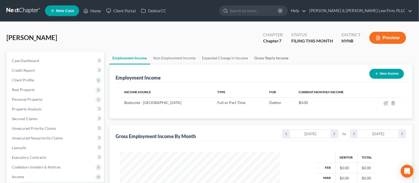
click at [264, 58] on link "Gross Yearly Income" at bounding box center [271, 57] width 40 height 13
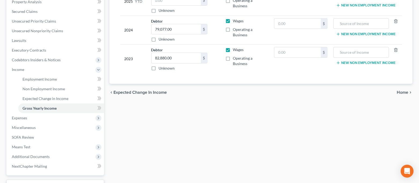
scroll to position [71, 0]
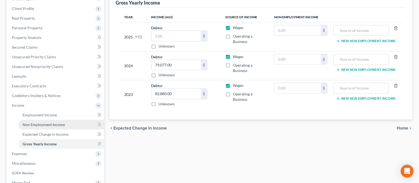
click at [70, 121] on link "Non Employment Income" at bounding box center [61, 125] width 86 height 10
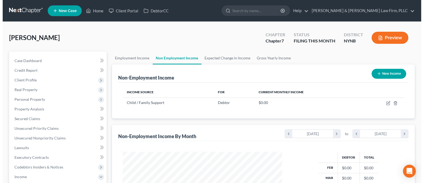
scroll to position [96, 171]
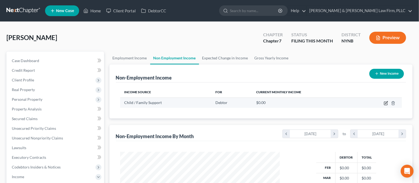
click at [386, 102] on icon "button" at bounding box center [386, 102] width 2 height 2
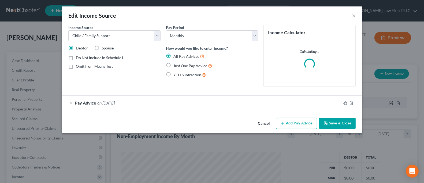
scroll to position [96, 173]
click at [238, 38] on select "Select Monthly Twice Monthly Every Other Week Weekly" at bounding box center [212, 35] width 92 height 11
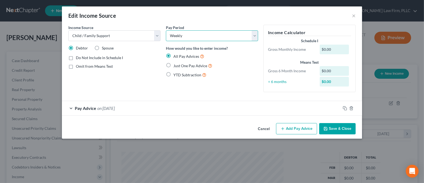
click at [166, 30] on select "Select Monthly Twice Monthly Every Other Week Weekly" at bounding box center [212, 35] width 92 height 11
click at [73, 108] on div "Pay Advice on [DATE]" at bounding box center [201, 108] width 279 height 14
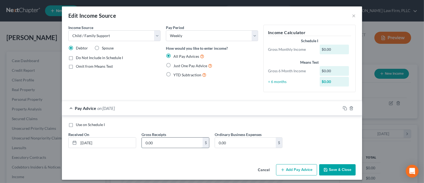
click at [155, 143] on input "0.00" at bounding box center [172, 142] width 61 height 10
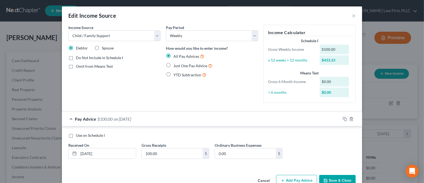
click at [95, 123] on div "Pay Advice $100.00 on [DATE]" at bounding box center [201, 119] width 279 height 14
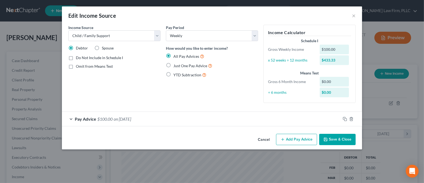
click at [82, 121] on span "Pay Advice" at bounding box center [85, 118] width 21 height 5
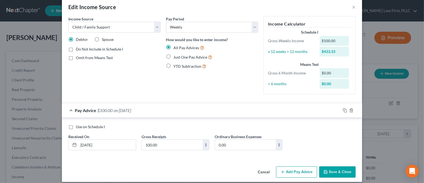
scroll to position [13, 0]
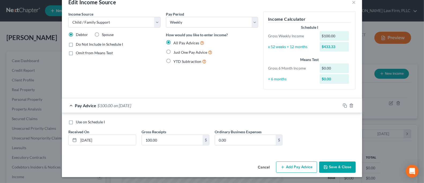
click at [92, 123] on span "Use on Schedule I" at bounding box center [90, 121] width 29 height 5
click at [81, 122] on input "Use on Schedule I" at bounding box center [79, 120] width 3 height 3
click at [178, 53] on span "Just One Pay Advice" at bounding box center [190, 52] width 34 height 5
click at [178, 53] on input "Just One Pay Advice" at bounding box center [177, 50] width 3 height 3
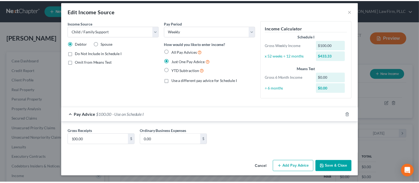
scroll to position [4, 0]
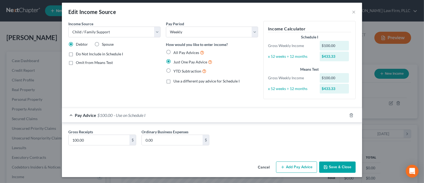
click at [333, 165] on button "Save & Close" at bounding box center [337, 166] width 36 height 11
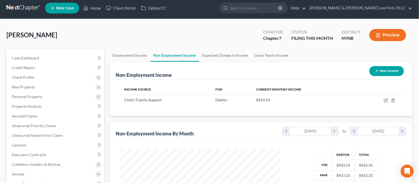
scroll to position [0, 0]
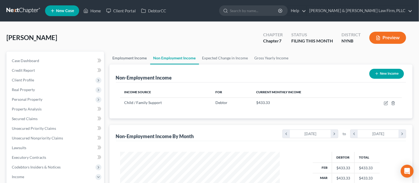
click at [137, 59] on link "Employment Income" at bounding box center [129, 57] width 41 height 13
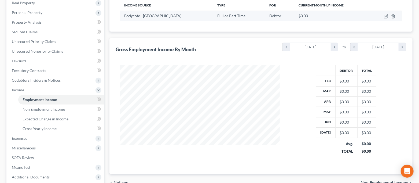
scroll to position [71, 0]
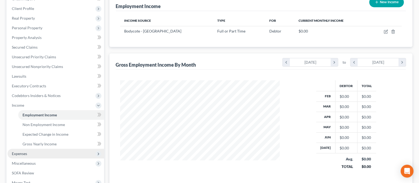
click at [43, 151] on span "Expenses" at bounding box center [56, 153] width 96 height 10
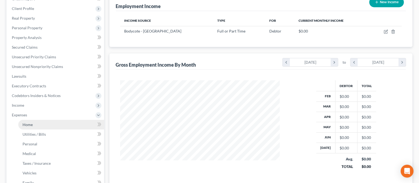
click at [50, 122] on link "Home" at bounding box center [61, 125] width 86 height 10
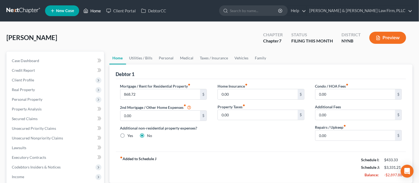
click at [90, 13] on link "Home" at bounding box center [92, 11] width 23 height 10
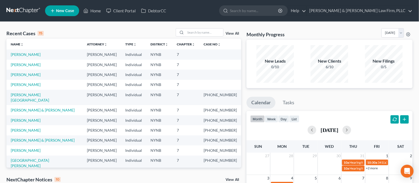
click at [27, 57] on td "[PERSON_NAME]" at bounding box center [44, 54] width 76 height 10
click at [27, 54] on link "[PERSON_NAME]" at bounding box center [26, 54] width 30 height 5
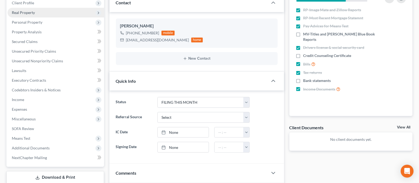
scroll to position [107, 0]
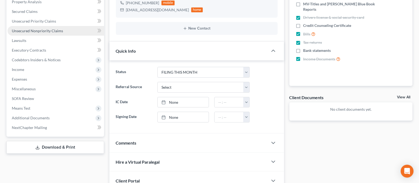
click at [58, 31] on span "Unsecured Nonpriority Claims" at bounding box center [37, 30] width 51 height 5
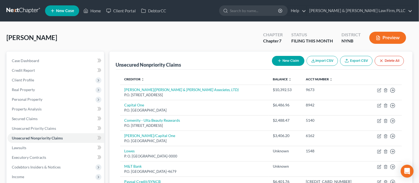
click at [289, 62] on button "New Claim" at bounding box center [288, 61] width 32 height 10
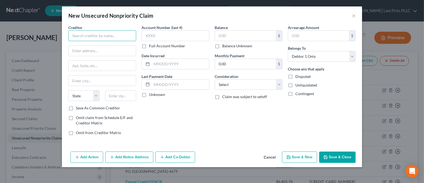
click at [120, 37] on input "text" at bounding box center [102, 35] width 68 height 11
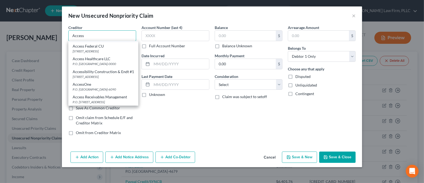
scroll to position [77, 0]
click at [118, 81] on div "AccessOne" at bounding box center [103, 83] width 61 height 5
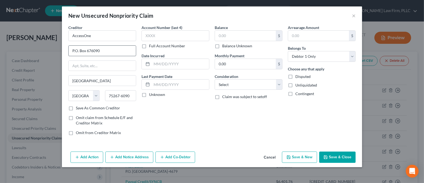
scroll to position [0, 0]
click at [148, 36] on input "text" at bounding box center [176, 35] width 68 height 11
click at [225, 36] on input "text" at bounding box center [245, 36] width 61 height 10
drag, startPoint x: 95, startPoint y: 36, endPoint x: 46, endPoint y: 42, distance: 49.1
click at [46, 42] on div "New Unsecured Nonpriority Claim × Creditor * AccessOne P.O. Box 676090 [GEOGRAP…" at bounding box center [212, 91] width 424 height 183
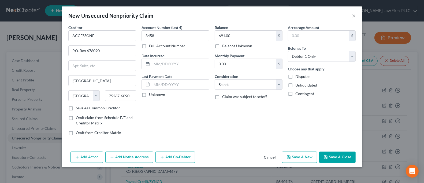
click at [122, 159] on button "Add Notice Address" at bounding box center [129, 156] width 48 height 11
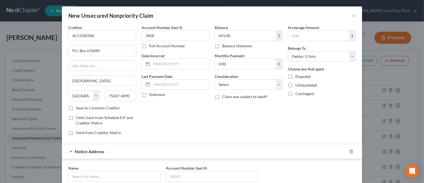
scroll to position [106, 0]
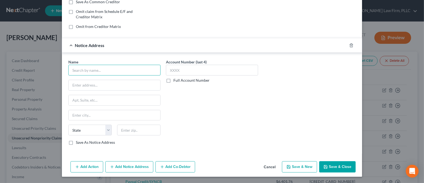
click at [112, 72] on input "text" at bounding box center [114, 70] width 92 height 11
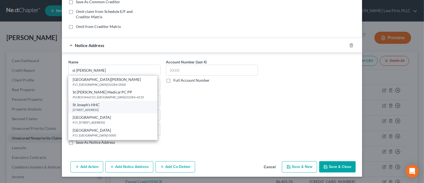
click at [117, 104] on div "St Joseph's HHC" at bounding box center [113, 104] width 80 height 5
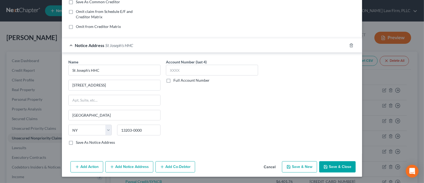
click at [328, 165] on button "Save & Close" at bounding box center [337, 166] width 36 height 11
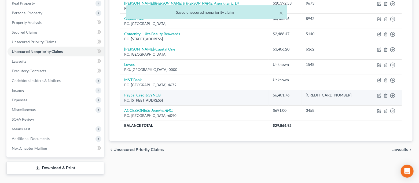
scroll to position [98, 0]
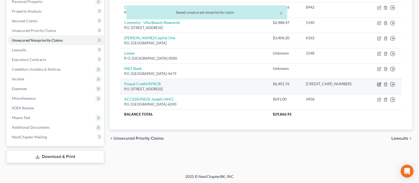
click at [379, 83] on icon "button" at bounding box center [379, 84] width 4 height 4
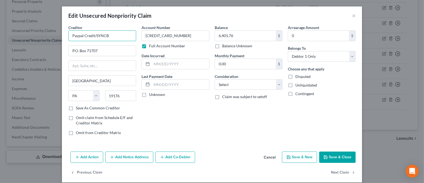
drag, startPoint x: 79, startPoint y: 36, endPoint x: 67, endPoint y: 38, distance: 12.4
click at [68, 38] on input "Paypal Credit/SYNCB" at bounding box center [102, 35] width 68 height 11
drag, startPoint x: 81, startPoint y: 35, endPoint x: 69, endPoint y: 38, distance: 12.4
click at [69, 38] on input "Paypal Credit/SYNCB" at bounding box center [102, 35] width 68 height 11
click at [330, 159] on button "Save & Close" at bounding box center [337, 156] width 36 height 11
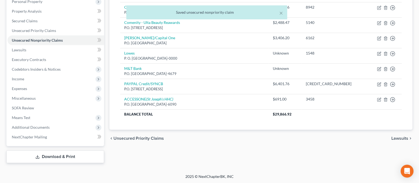
scroll to position [62, 0]
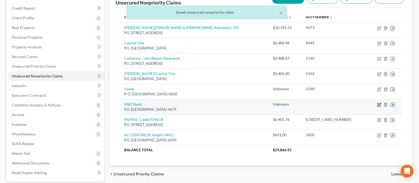
click at [378, 103] on icon "button" at bounding box center [379, 104] width 4 height 4
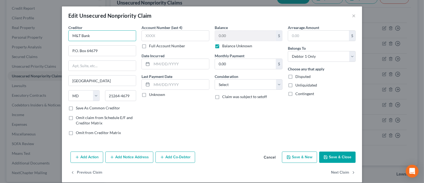
drag, startPoint x: 91, startPoint y: 37, endPoint x: 79, endPoint y: 38, distance: 12.1
click at [79, 38] on input "M&T Bank" at bounding box center [102, 35] width 68 height 11
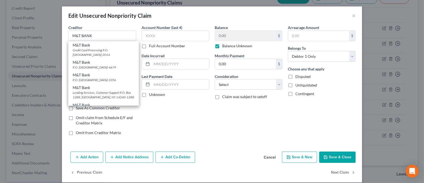
click at [335, 159] on button "Save & Close" at bounding box center [337, 156] width 36 height 11
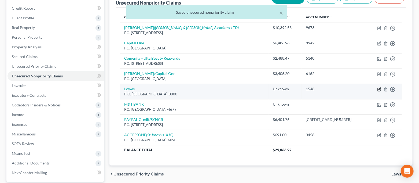
click at [379, 90] on icon "button" at bounding box center [379, 89] width 4 height 4
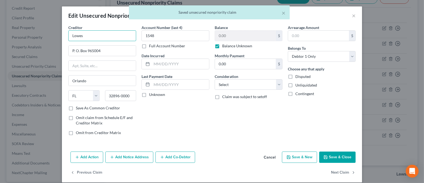
drag, startPoint x: 97, startPoint y: 34, endPoint x: 50, endPoint y: 38, distance: 47.6
click at [50, 38] on div "Edit Unsecured Nonpriority Claim × Creditor * Lowes P. O. Box 965004 [GEOGRAPHI…" at bounding box center [212, 91] width 424 height 183
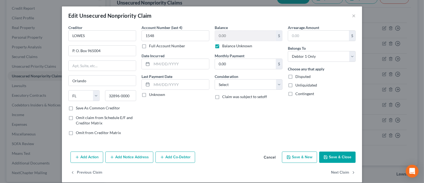
click at [325, 155] on icon "button" at bounding box center [326, 157] width 4 height 4
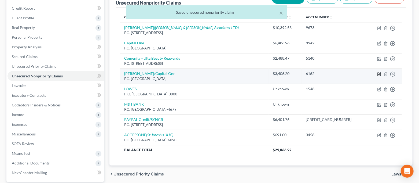
click at [379, 74] on icon "button" at bounding box center [379, 74] width 4 height 4
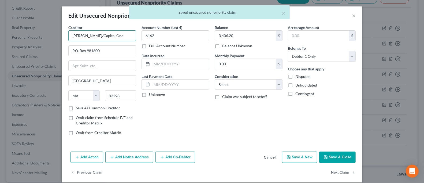
drag, startPoint x: 109, startPoint y: 39, endPoint x: 94, endPoint y: 39, distance: 15.3
click at [94, 39] on input "[PERSON_NAME]/Capital One" at bounding box center [102, 35] width 68 height 11
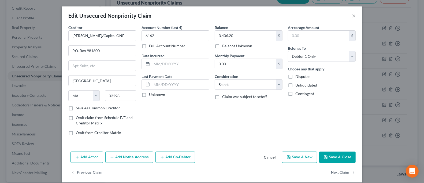
click at [337, 158] on button "Save & Close" at bounding box center [337, 156] width 36 height 11
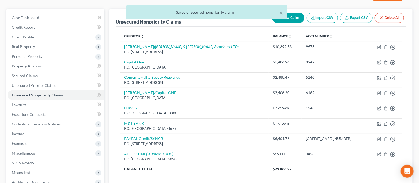
scroll to position [26, 0]
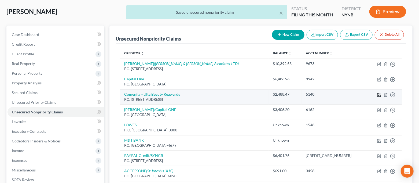
click at [379, 95] on icon "button" at bounding box center [379, 94] width 4 height 4
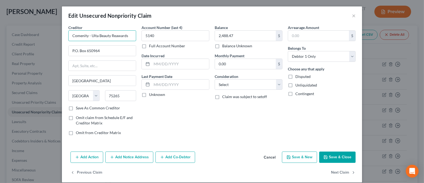
drag, startPoint x: 95, startPoint y: 36, endPoint x: 88, endPoint y: 37, distance: 6.7
click at [88, 37] on input "Comenity - Ulta Beauty Reawards" at bounding box center [102, 35] width 68 height 11
click at [340, 157] on button "Save & Close" at bounding box center [337, 156] width 36 height 11
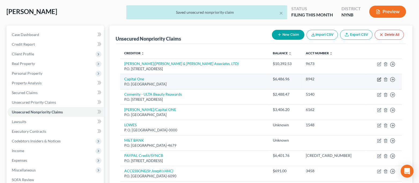
click at [379, 79] on icon "button" at bounding box center [379, 78] width 2 height 2
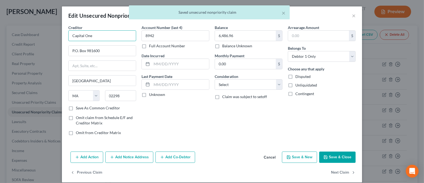
drag, startPoint x: 90, startPoint y: 38, endPoint x: 83, endPoint y: 39, distance: 7.7
click at [83, 39] on input "Capital One" at bounding box center [102, 35] width 68 height 11
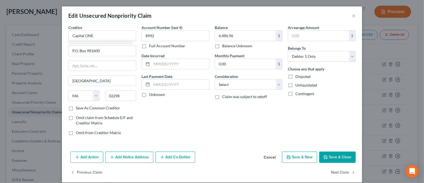
click at [342, 162] on button "Save & Close" at bounding box center [337, 156] width 36 height 11
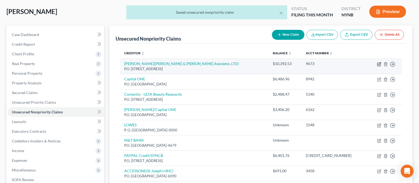
click at [379, 65] on icon "button" at bounding box center [379, 64] width 4 height 4
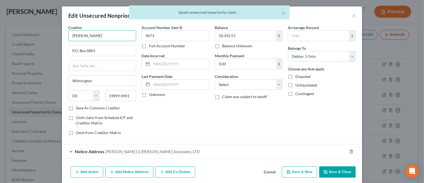
drag, startPoint x: 85, startPoint y: 35, endPoint x: 28, endPoint y: 38, distance: 56.6
click at [28, 38] on div "Edit Unsecured Nonpriority Claim × Creditor * [PERSON_NAME] P.O. [GEOGRAPHIC_DA…" at bounding box center [212, 91] width 424 height 183
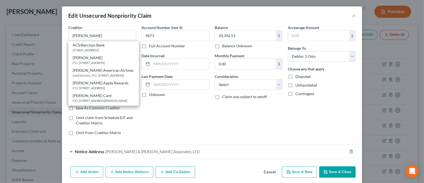
click at [343, 174] on button "Save & Close" at bounding box center [337, 171] width 36 height 11
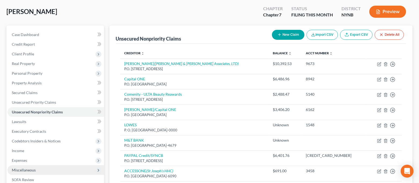
click at [38, 168] on span "Miscellaneous" at bounding box center [56, 170] width 96 height 10
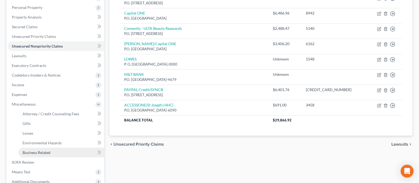
scroll to position [98, 0]
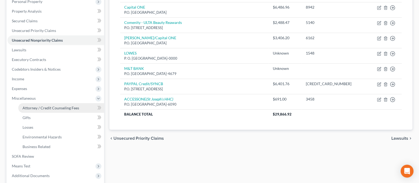
click at [53, 106] on span "Attorney / Credit Counseling Fees" at bounding box center [51, 107] width 57 height 5
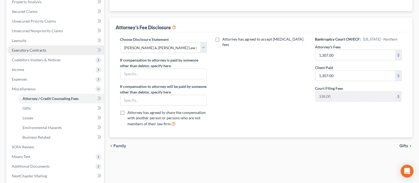
scroll to position [107, 0]
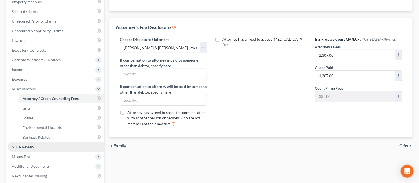
click at [40, 146] on link "SOFA Review" at bounding box center [56, 147] width 96 height 10
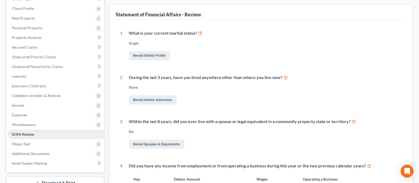
scroll to position [107, 0]
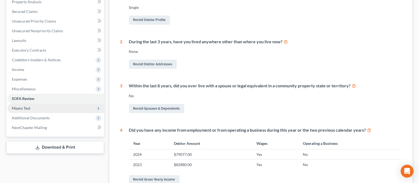
click at [36, 108] on span "Means Test" at bounding box center [56, 108] width 96 height 10
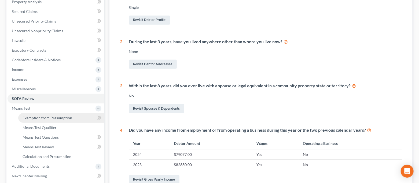
click at [42, 116] on span "Exemption from Presumption" at bounding box center [48, 117] width 50 height 5
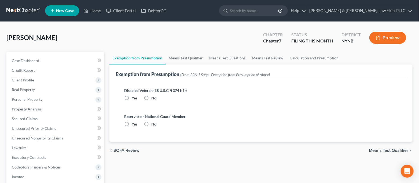
click at [151, 98] on label "No" at bounding box center [153, 97] width 5 height 5
click at [154, 98] on input "No" at bounding box center [155, 96] width 3 height 3
click at [151, 123] on label "No" at bounding box center [153, 123] width 5 height 5
click at [154, 123] on input "No" at bounding box center [155, 122] width 3 height 3
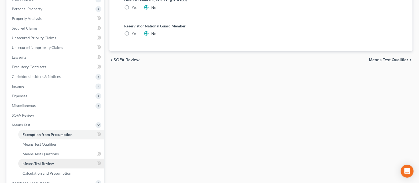
scroll to position [39, 0]
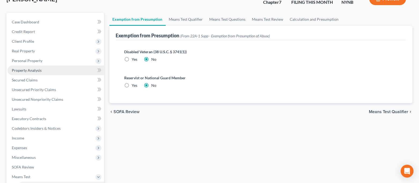
click at [51, 66] on link "Property Analysis" at bounding box center [56, 70] width 96 height 10
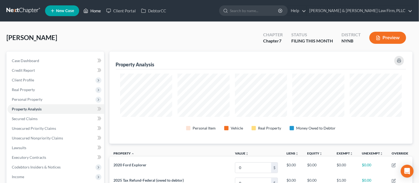
click at [93, 11] on link "Home" at bounding box center [92, 11] width 23 height 10
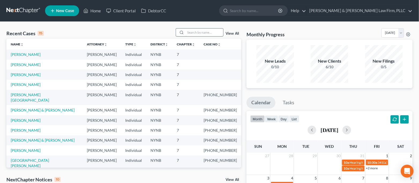
click at [207, 31] on input "search" at bounding box center [204, 32] width 38 height 8
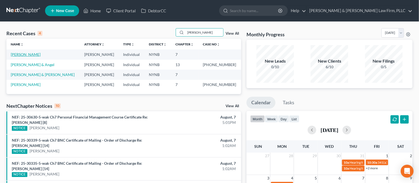
click at [25, 54] on link "[PERSON_NAME]" at bounding box center [26, 54] width 30 height 5
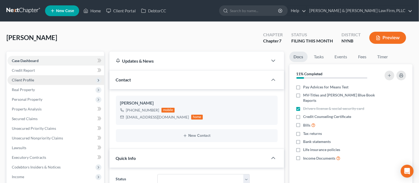
click at [51, 78] on span "Client Profile" at bounding box center [56, 80] width 96 height 10
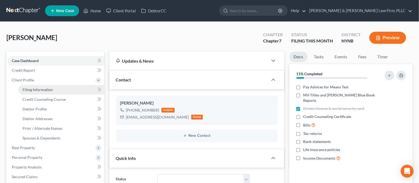
click at [48, 88] on span "Filing Information" at bounding box center [38, 89] width 30 height 5
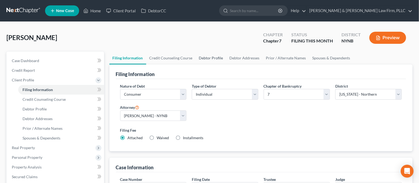
click at [204, 57] on link "Debtor Profile" at bounding box center [211, 57] width 31 height 13
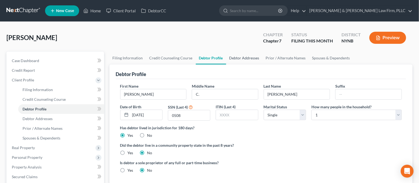
click at [239, 59] on link "Debtor Addresses" at bounding box center [244, 57] width 36 height 13
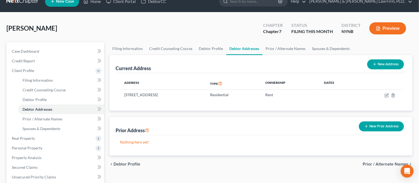
scroll to position [36, 0]
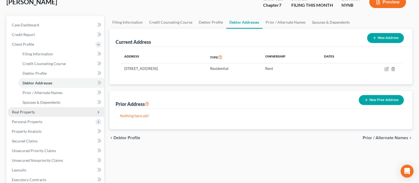
click at [52, 110] on span "Real Property" at bounding box center [56, 112] width 96 height 10
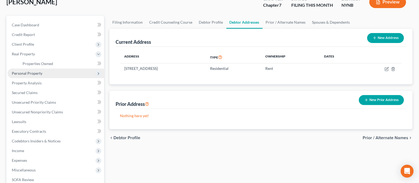
click at [47, 72] on span "Personal Property" at bounding box center [56, 73] width 96 height 10
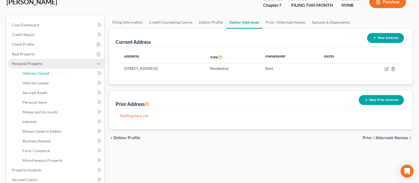
click at [47, 72] on span "Vehicles Owned" at bounding box center [36, 73] width 27 height 5
